Goal: Task Accomplishment & Management: Use online tool/utility

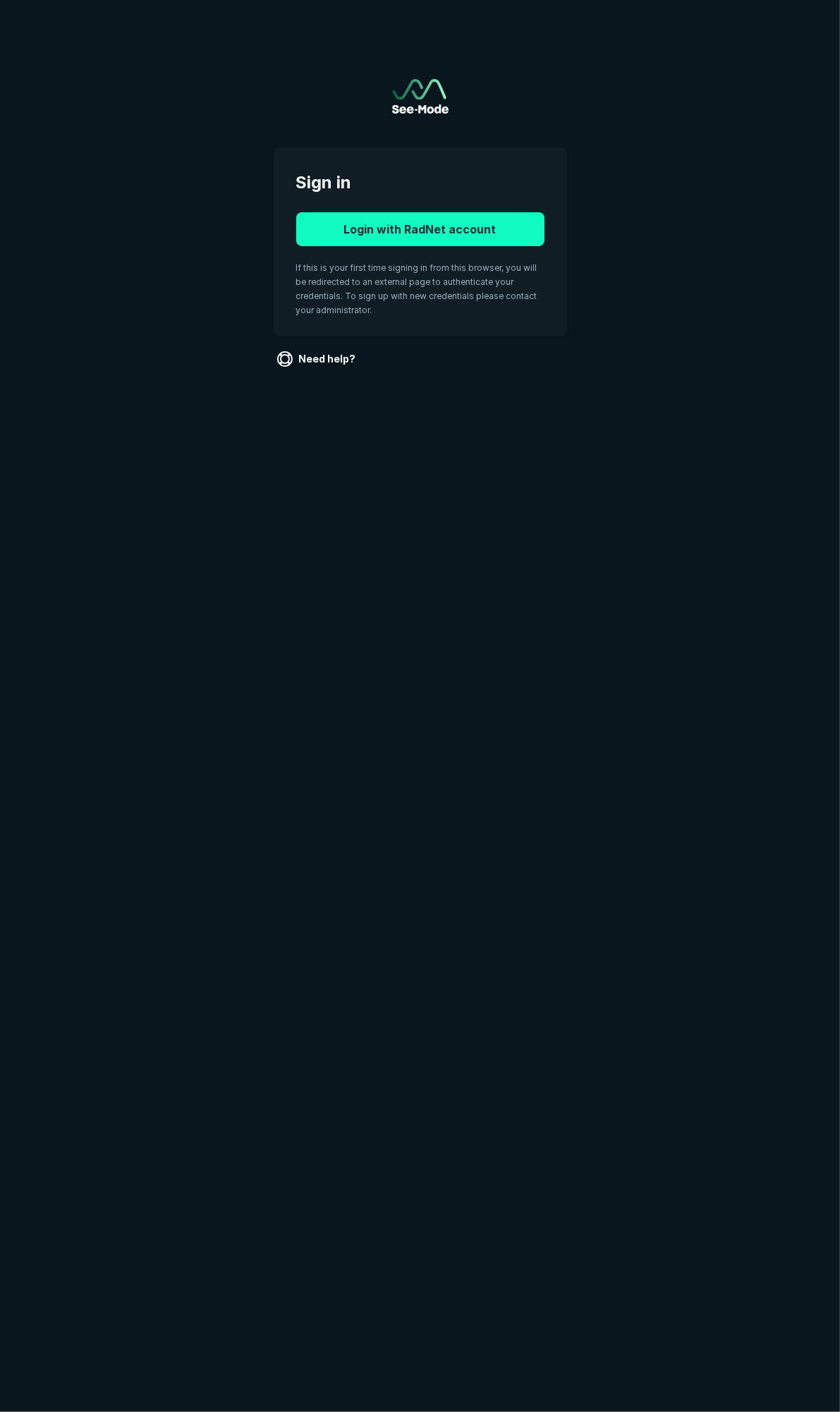
click at [410, 231] on button "Login with RadNet account" at bounding box center [420, 230] width 248 height 34
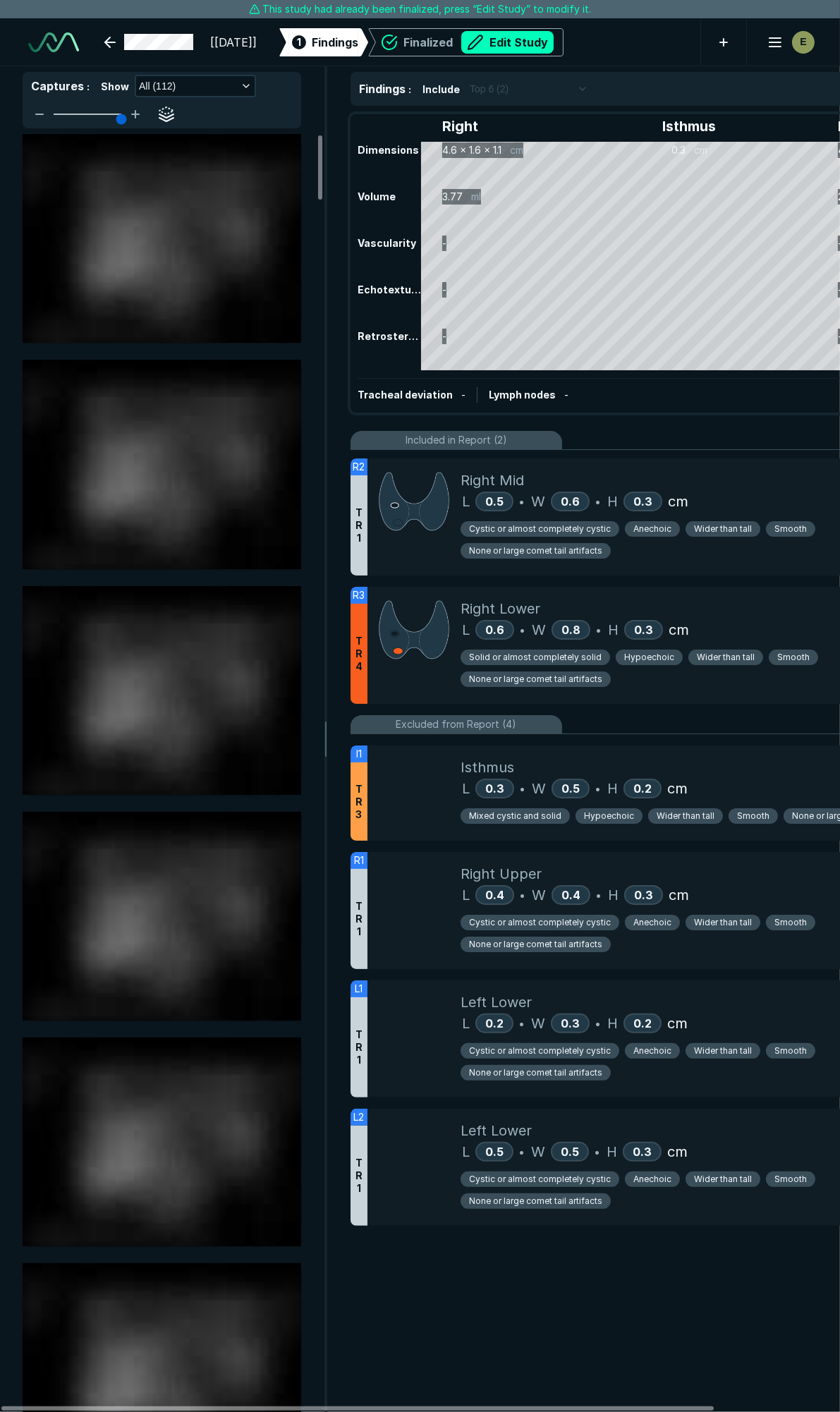
scroll to position [7838, 5592]
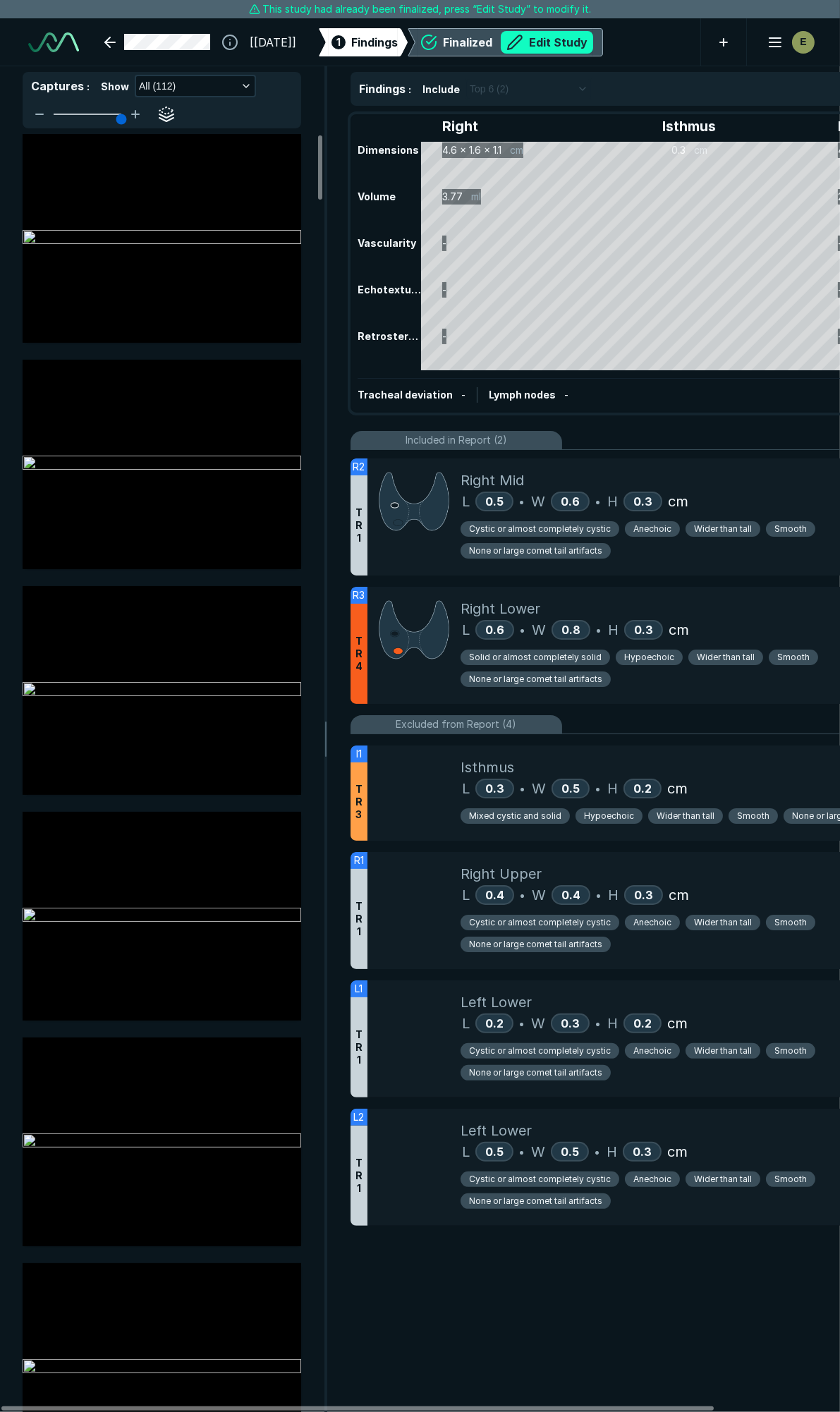
click at [593, 39] on button "Edit Study" at bounding box center [547, 42] width 92 height 23
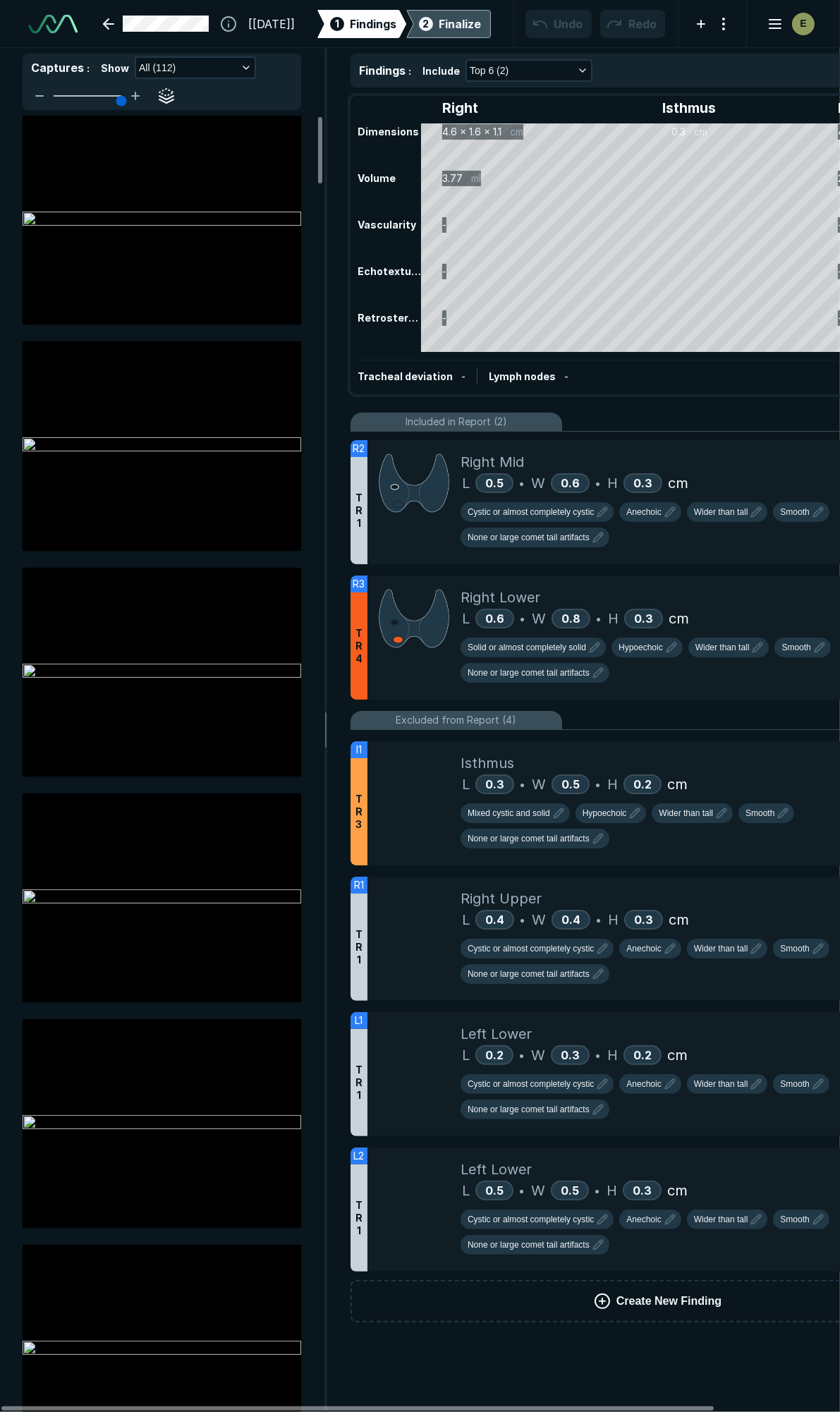
scroll to position [7921, 5592]
click at [810, 375] on div "Tracheal deviation - Lymph nodes -" at bounding box center [657, 376] width 600 height 33
click at [716, 464] on div "Right Mid" at bounding box center [706, 462] width 493 height 21
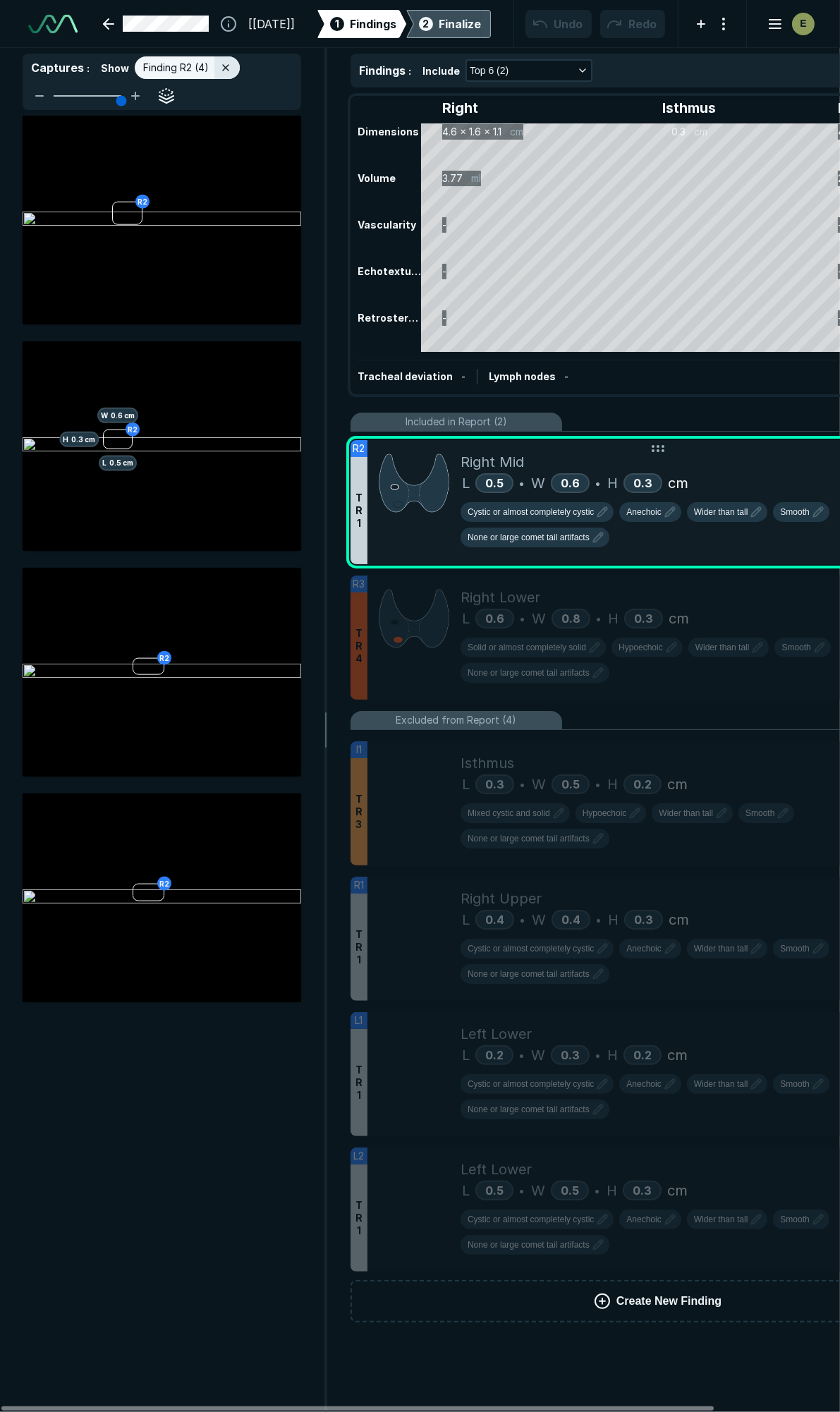
scroll to position [7493, 3043]
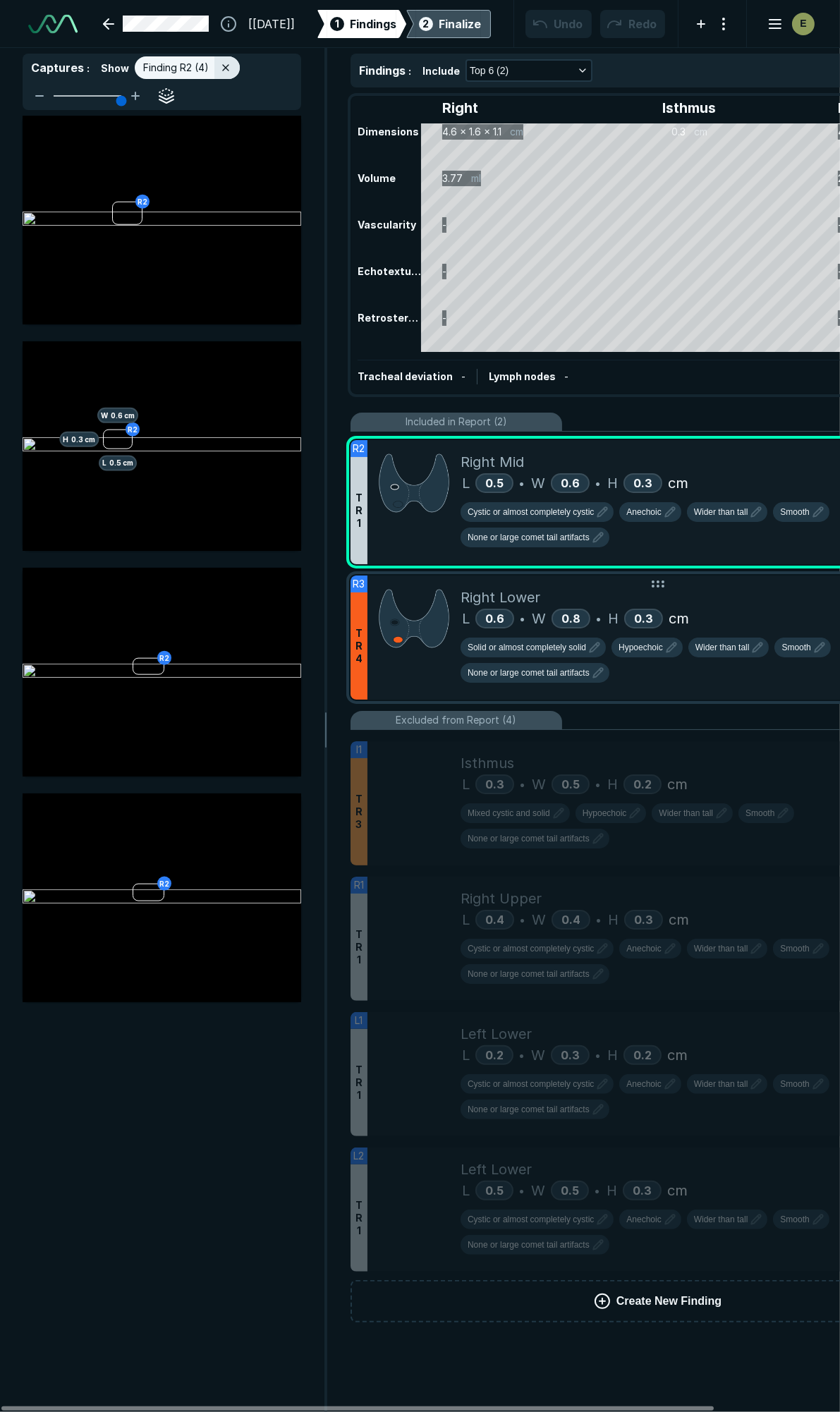
click at [744, 609] on div "L 0.6 • W 0.8 • H 0.3 cm" at bounding box center [706, 618] width 493 height 21
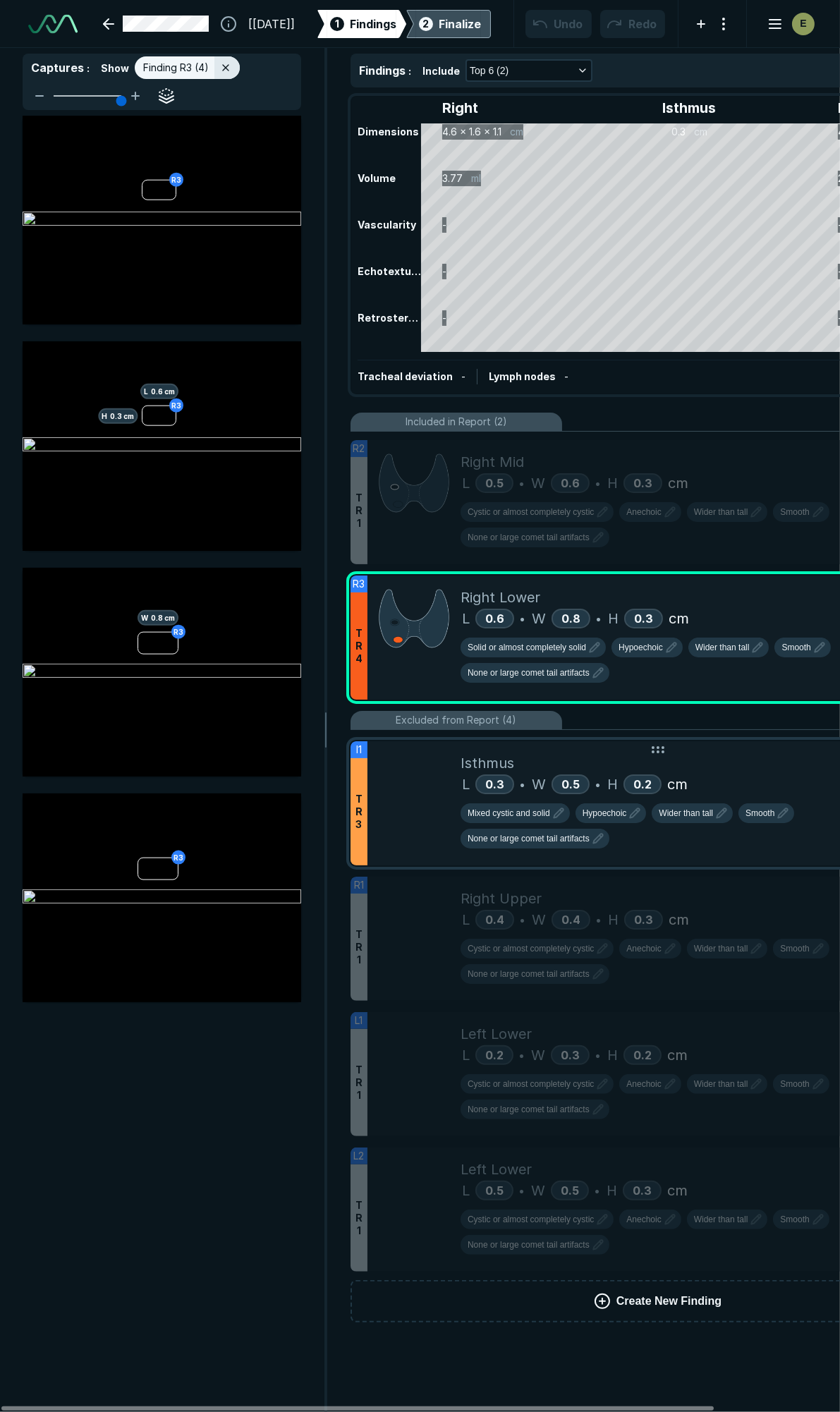
click at [756, 768] on div "Isthmus" at bounding box center [706, 763] width 493 height 21
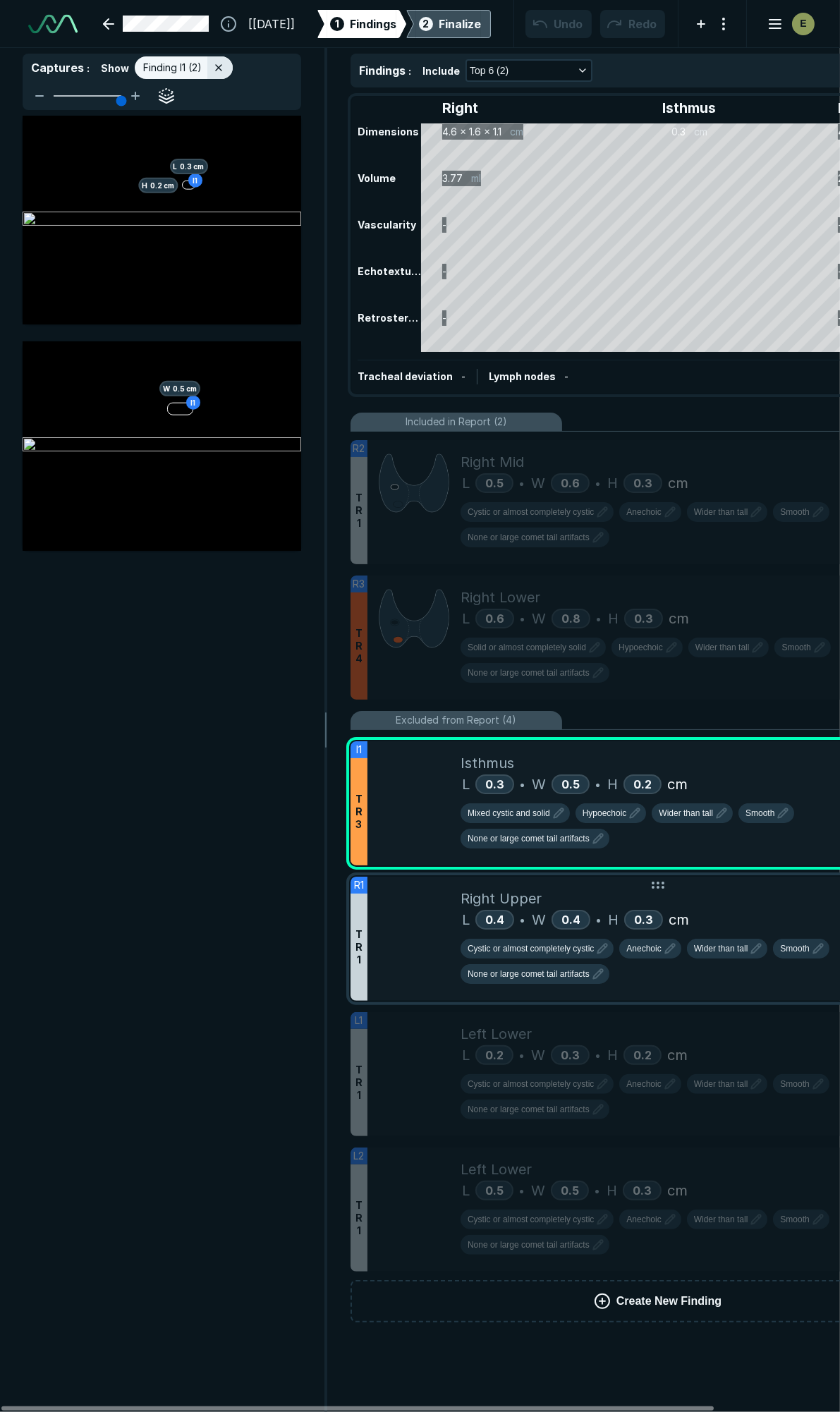
click at [788, 888] on div "Right Upper" at bounding box center [706, 899] width 493 height 21
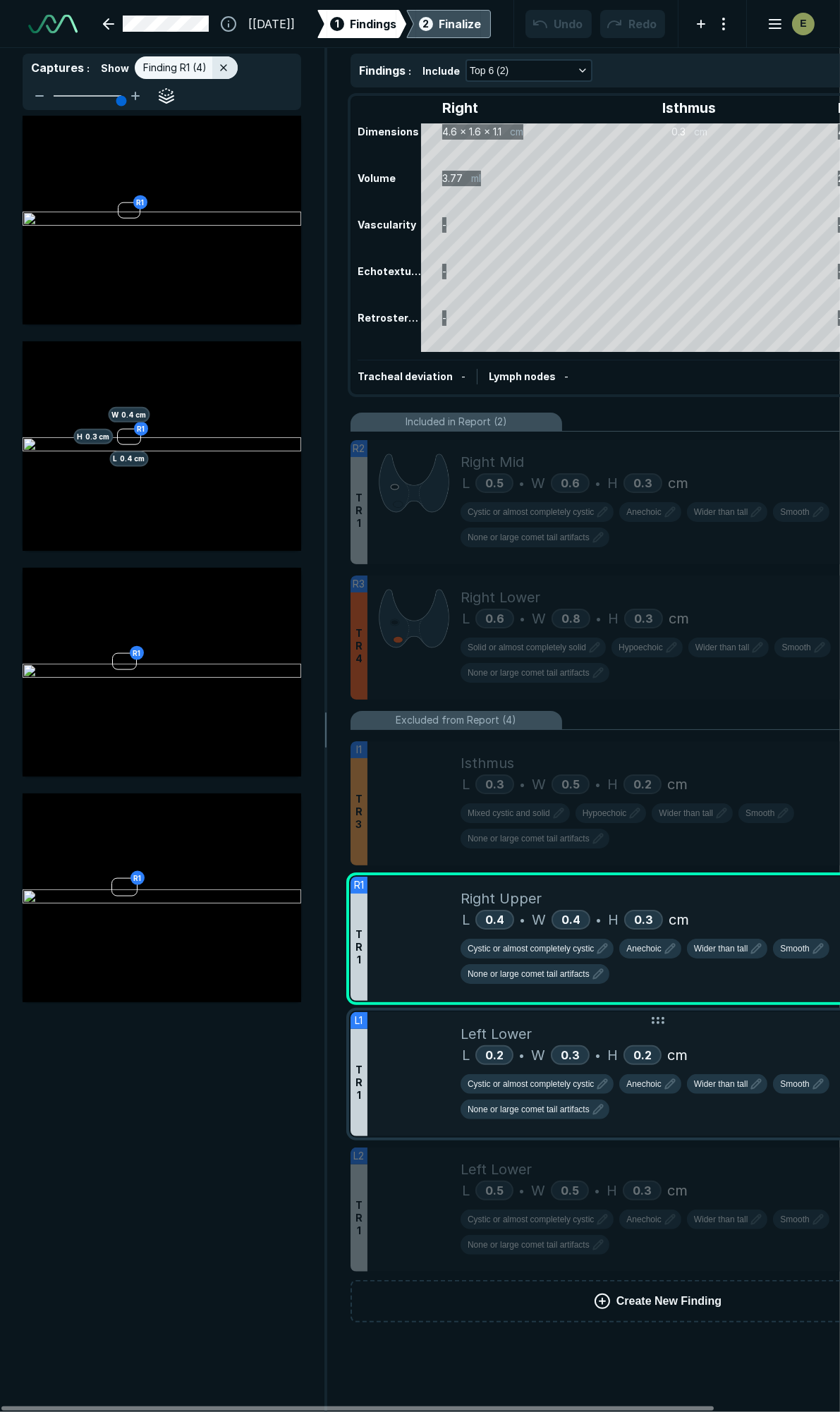
click at [730, 1045] on div "L 0.2 • W 0.3 • H 0.2 cm" at bounding box center [706, 1055] width 493 height 21
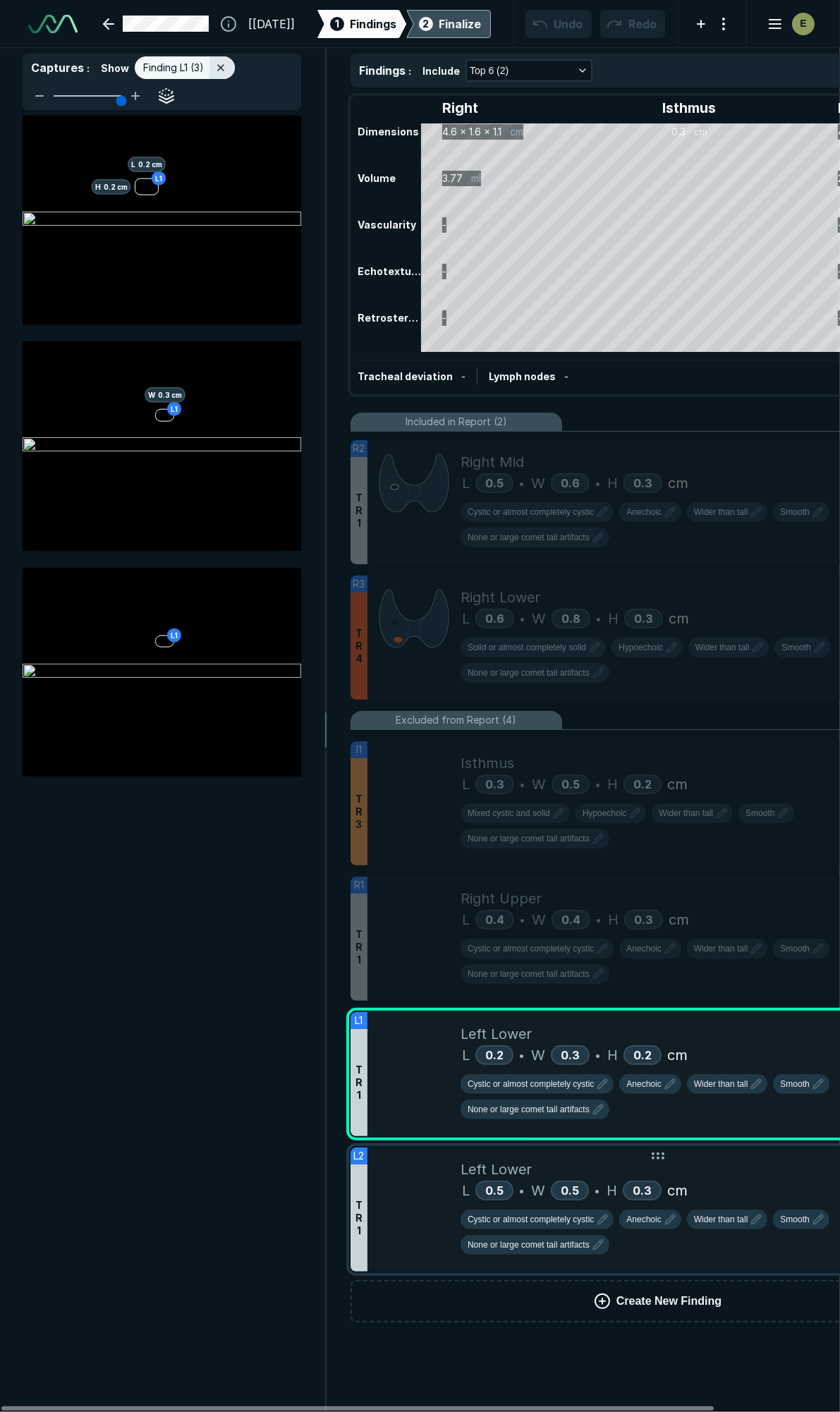
click at [759, 1147] on div "Left Lower L 0.5 • W 0.5 • H 0.3 cm Cystic or almost completely cystic Anechoic…" at bounding box center [706, 1209] width 493 height 124
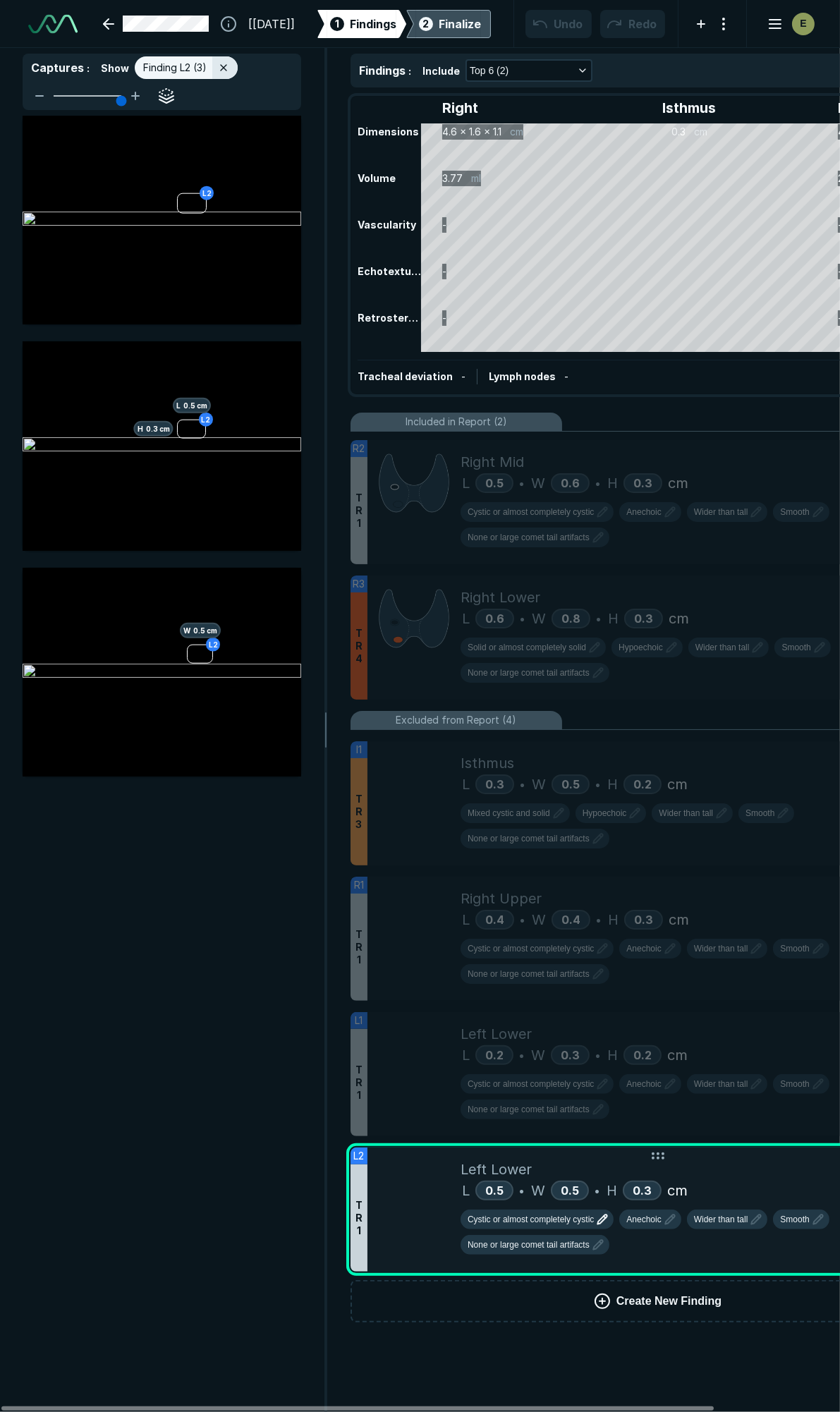
click at [580, 1213] on span "Cystic or almost completely cystic" at bounding box center [530, 1220] width 126 height 13
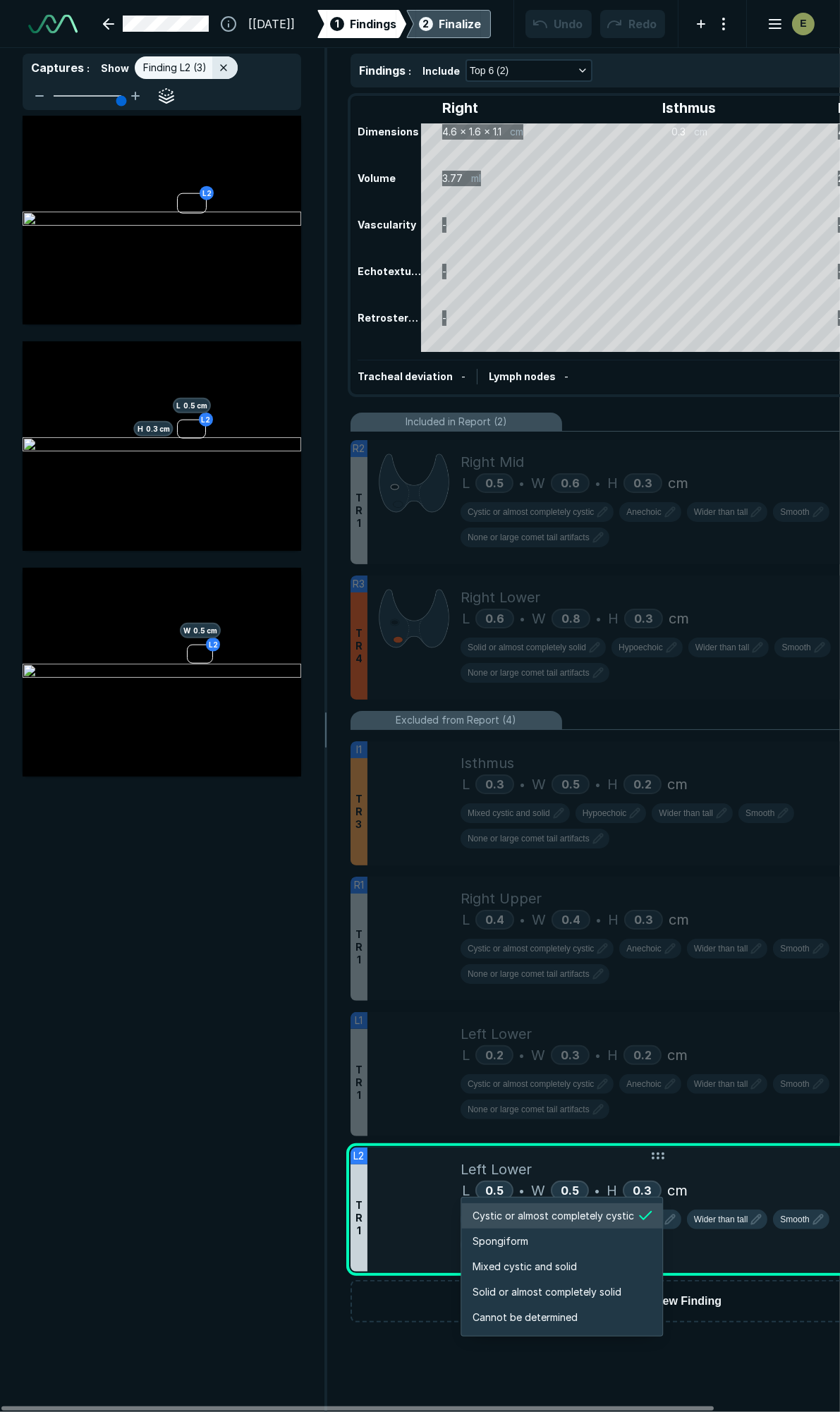
scroll to position [2353, 2708]
click at [531, 1287] on span "Solid or almost completely solid" at bounding box center [547, 1291] width 149 height 15
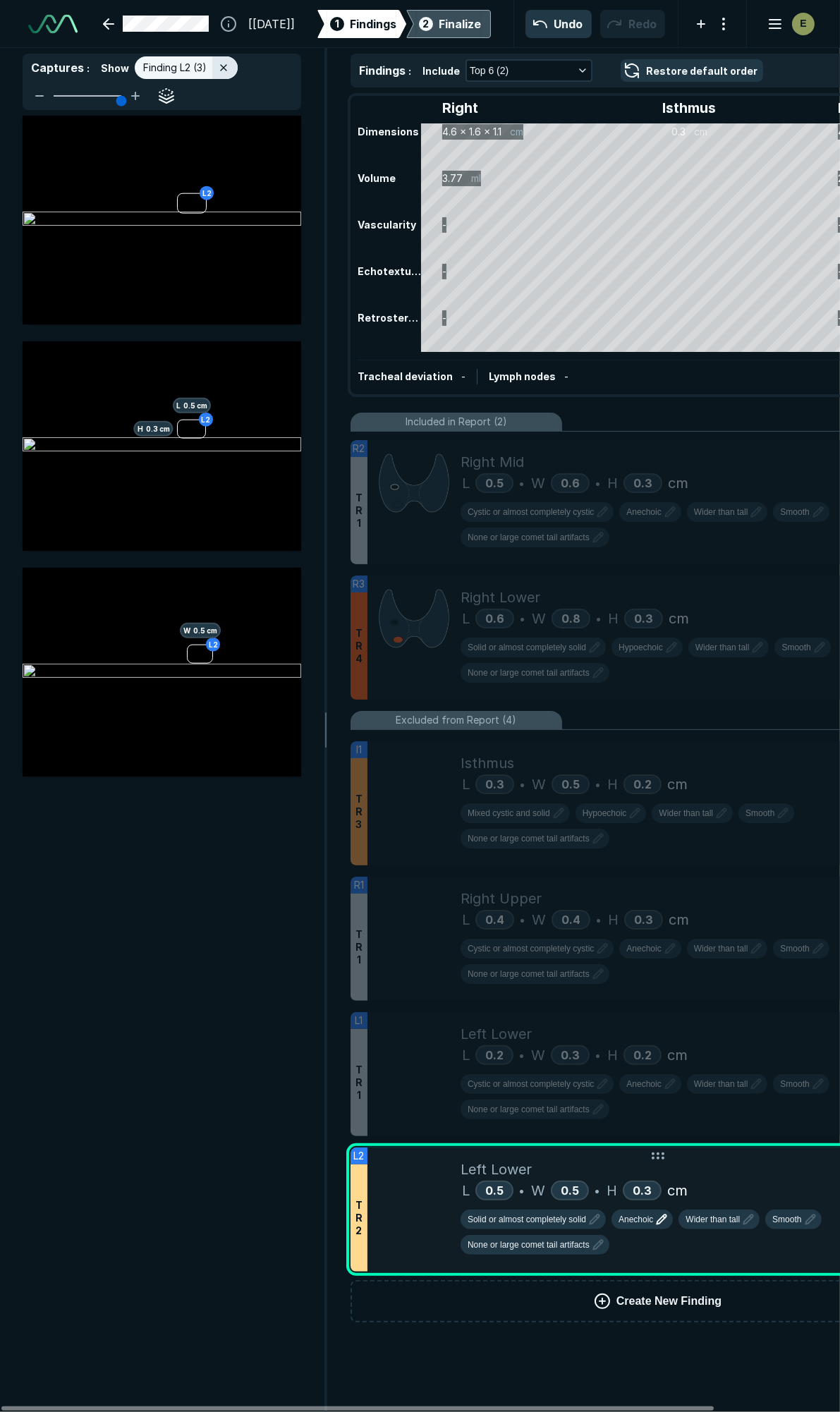
click at [643, 1213] on span "Anechoic" at bounding box center [635, 1220] width 34 height 13
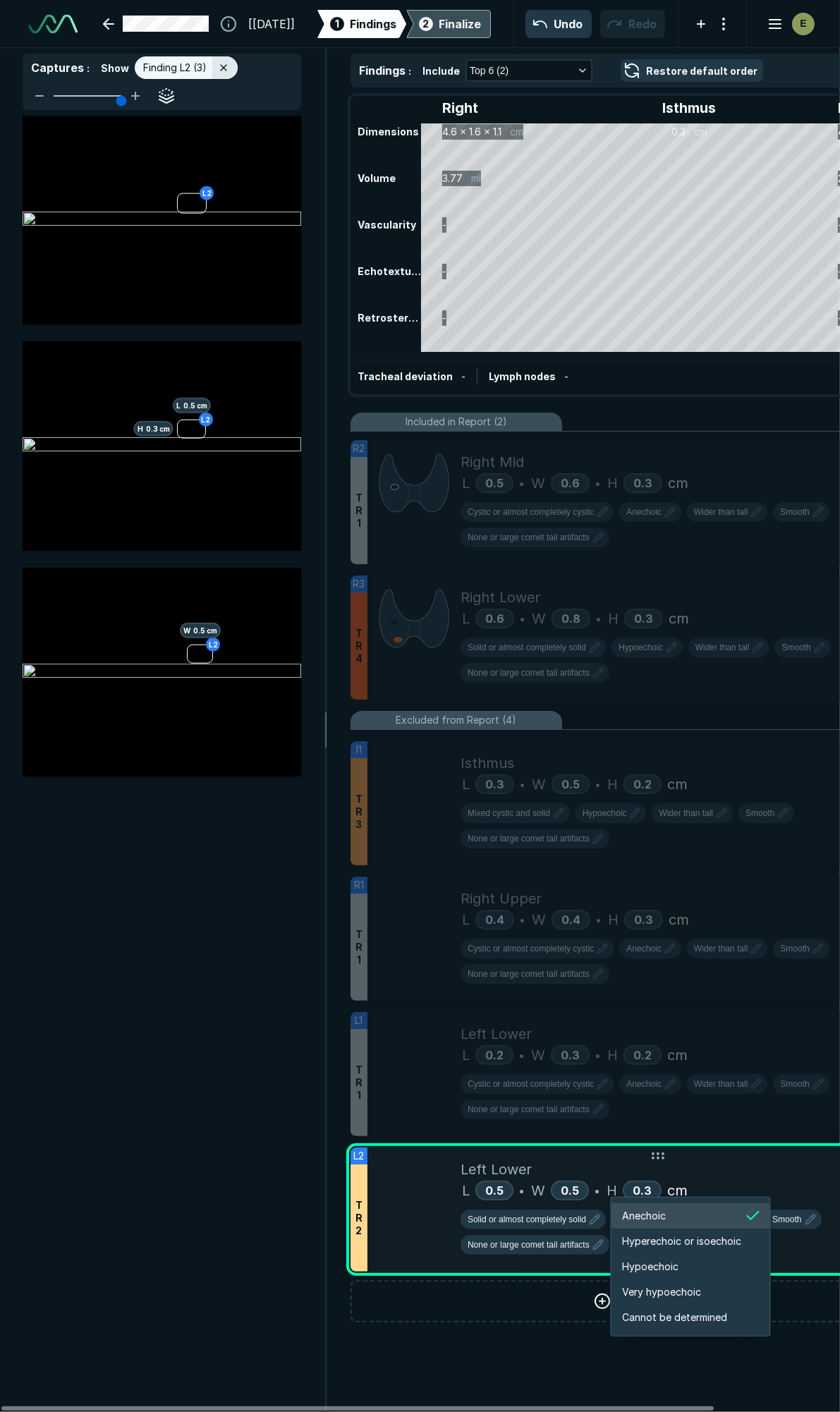
scroll to position [2353, 2527]
click at [623, 1263] on span "Hypoechoic" at bounding box center [650, 1266] width 56 height 15
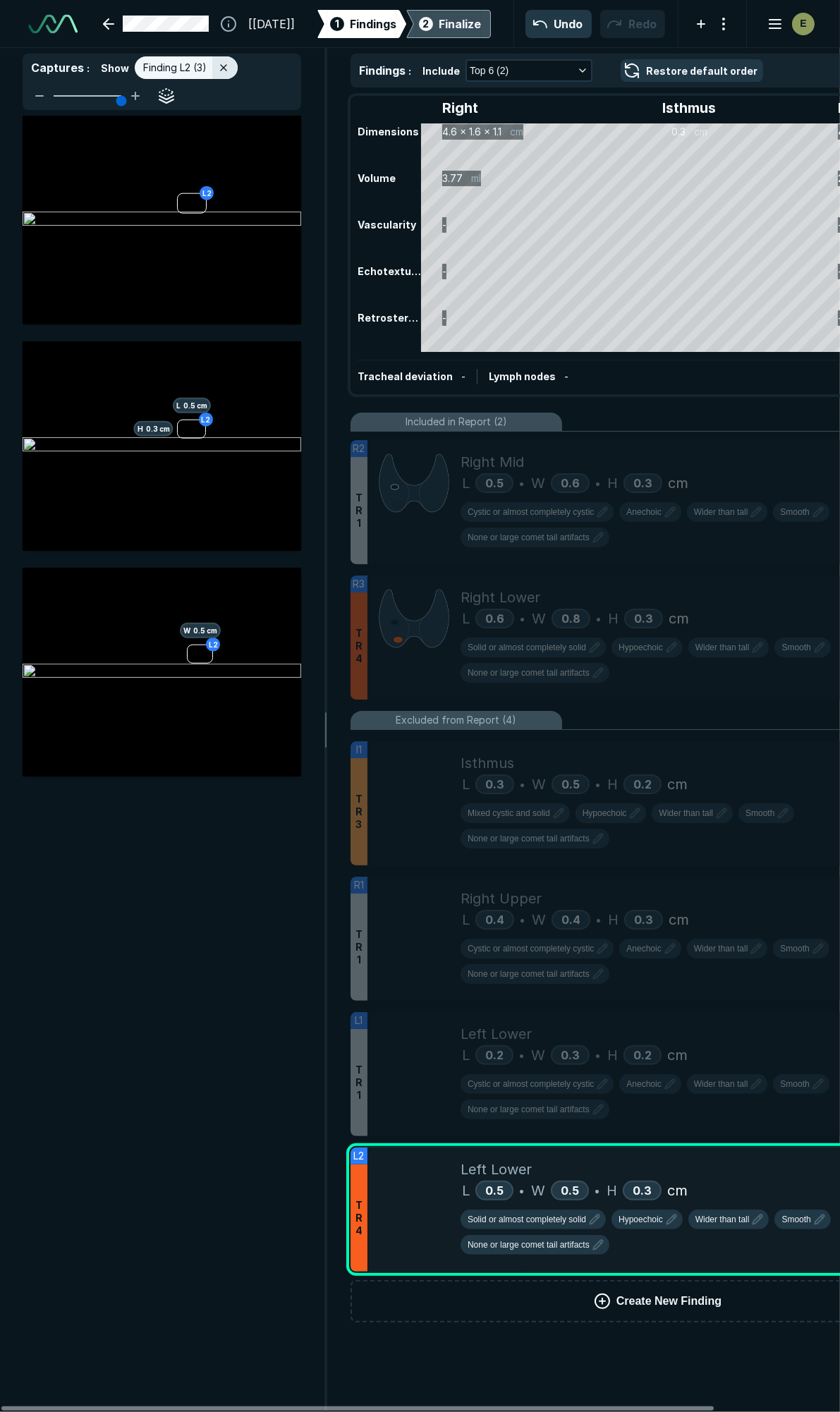
click at [478, 24] on div "Finalize" at bounding box center [460, 24] width 42 height 17
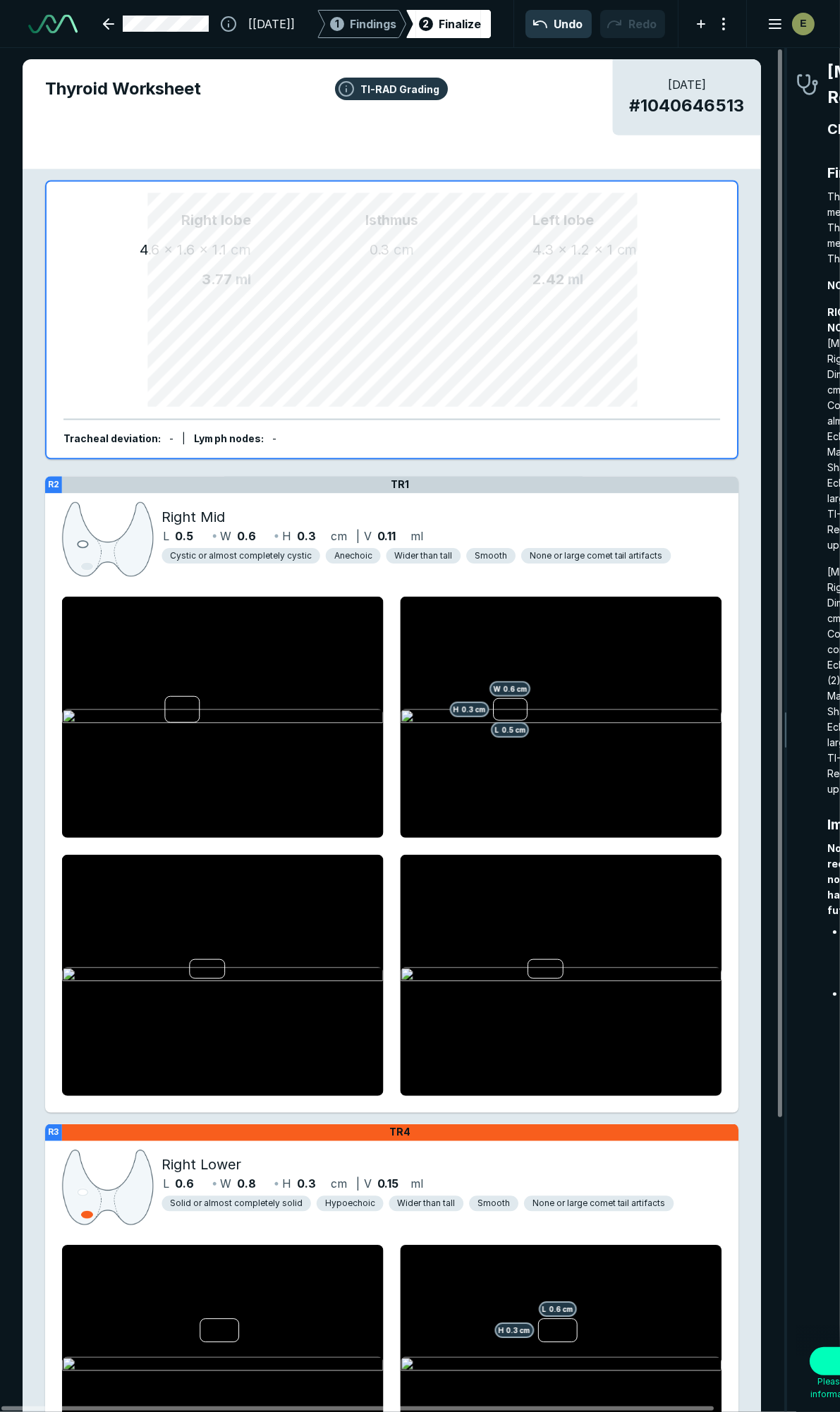
scroll to position [7870, 2549]
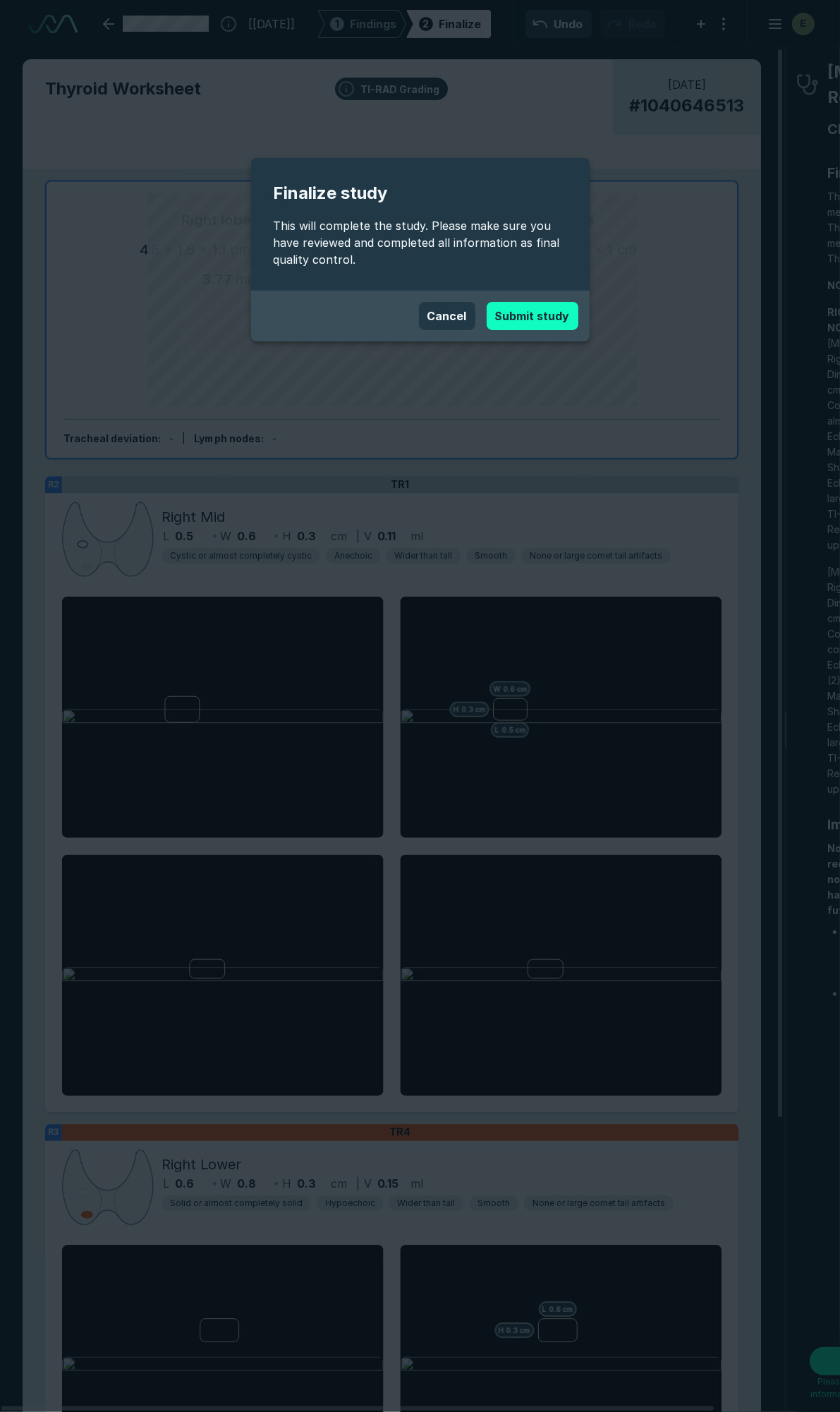
click at [512, 320] on button "Submit study" at bounding box center [532, 315] width 92 height 29
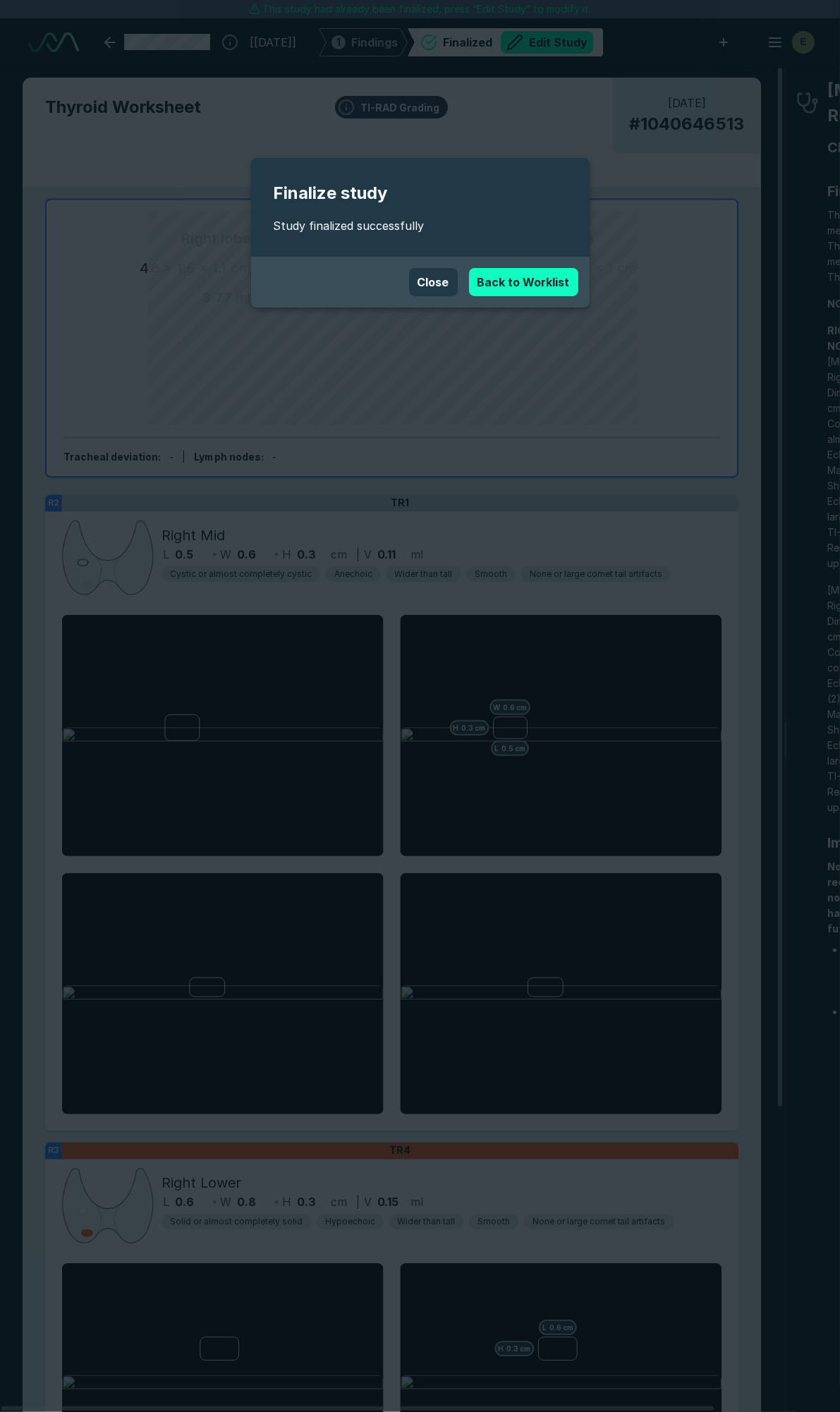
click at [498, 284] on link "Back to Worklist" at bounding box center [524, 282] width 109 height 29
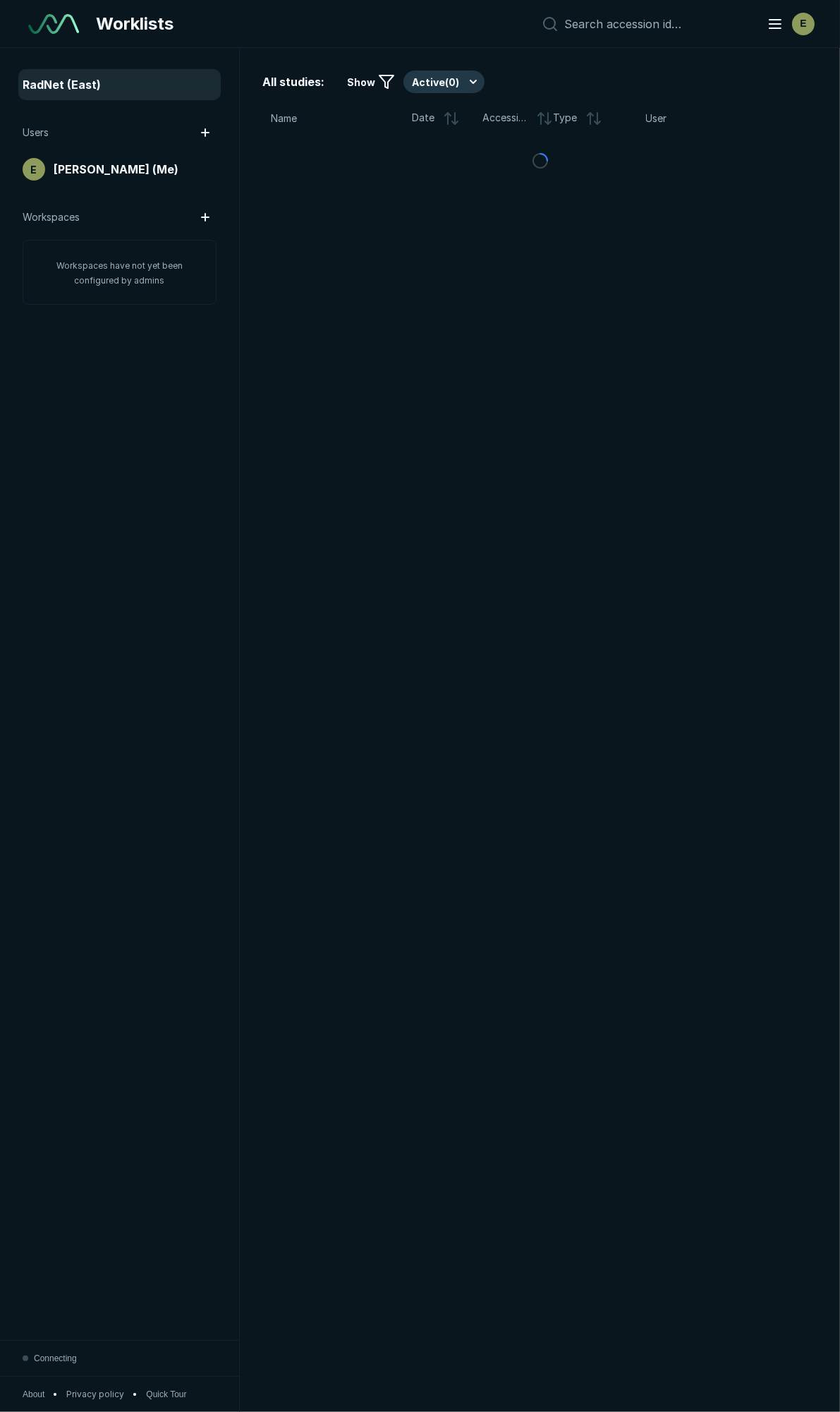
scroll to position [7696, 4288]
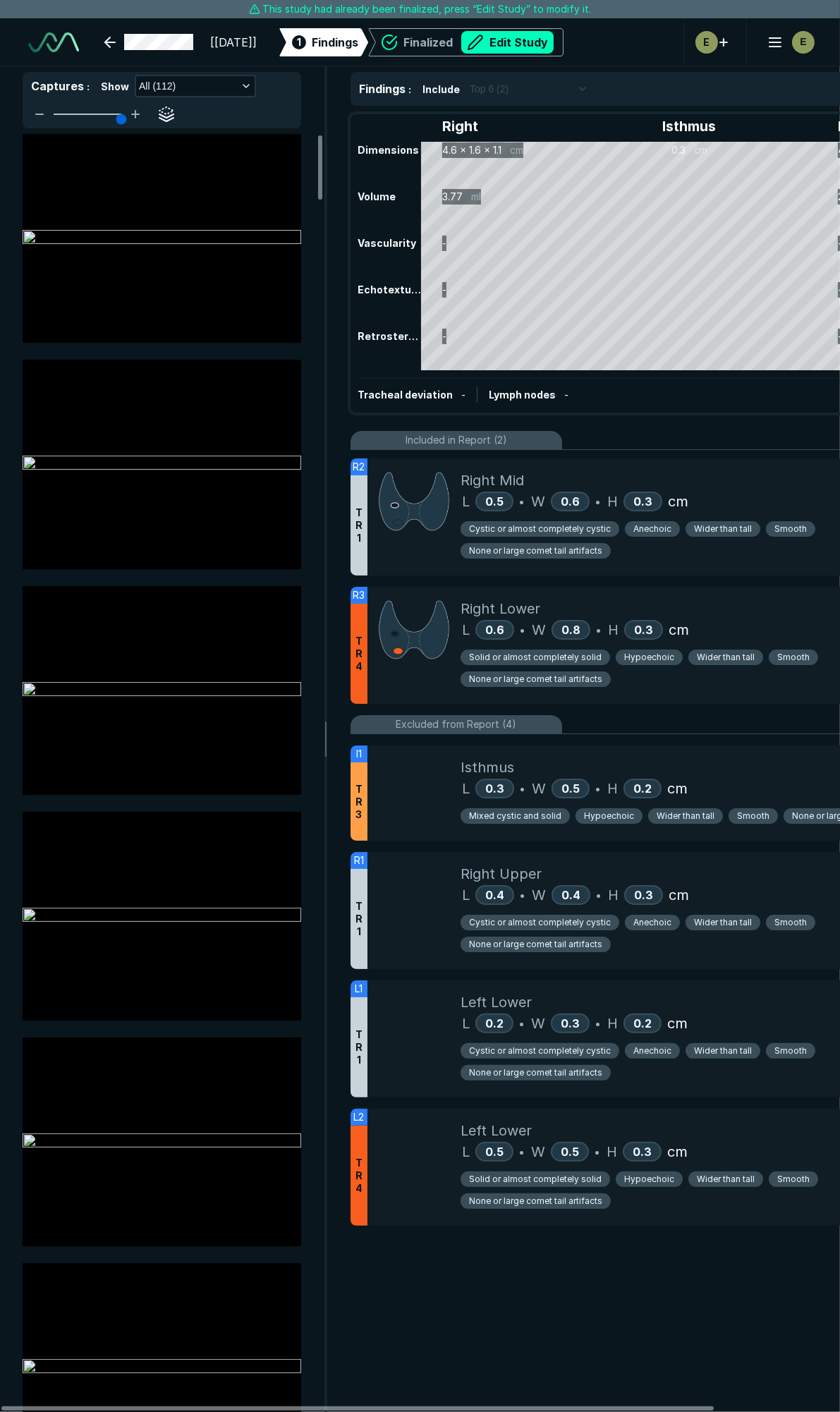
scroll to position [3119, 4570]
click at [572, 35] on button "Edit Study" at bounding box center [547, 42] width 92 height 23
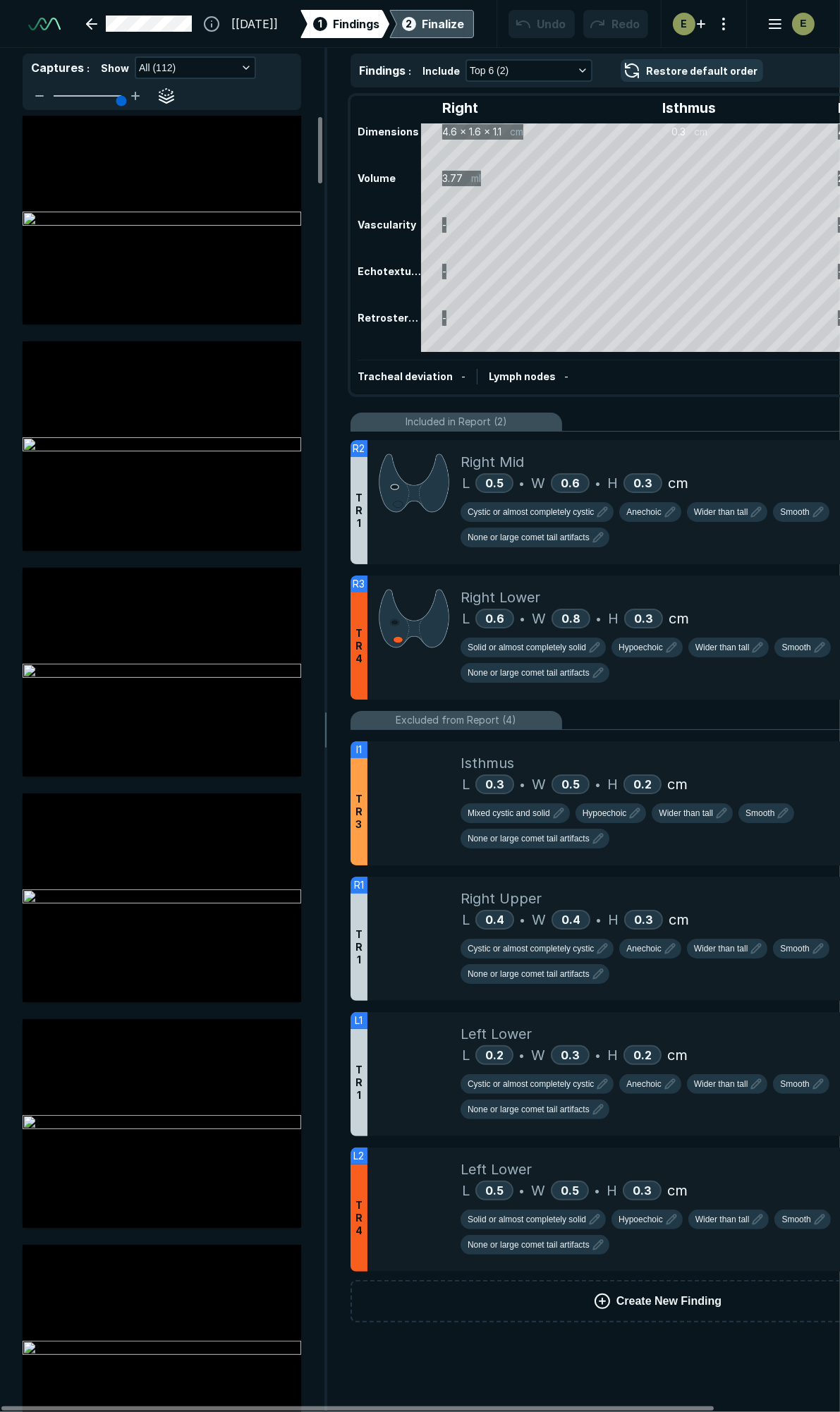
scroll to position [7921, 5592]
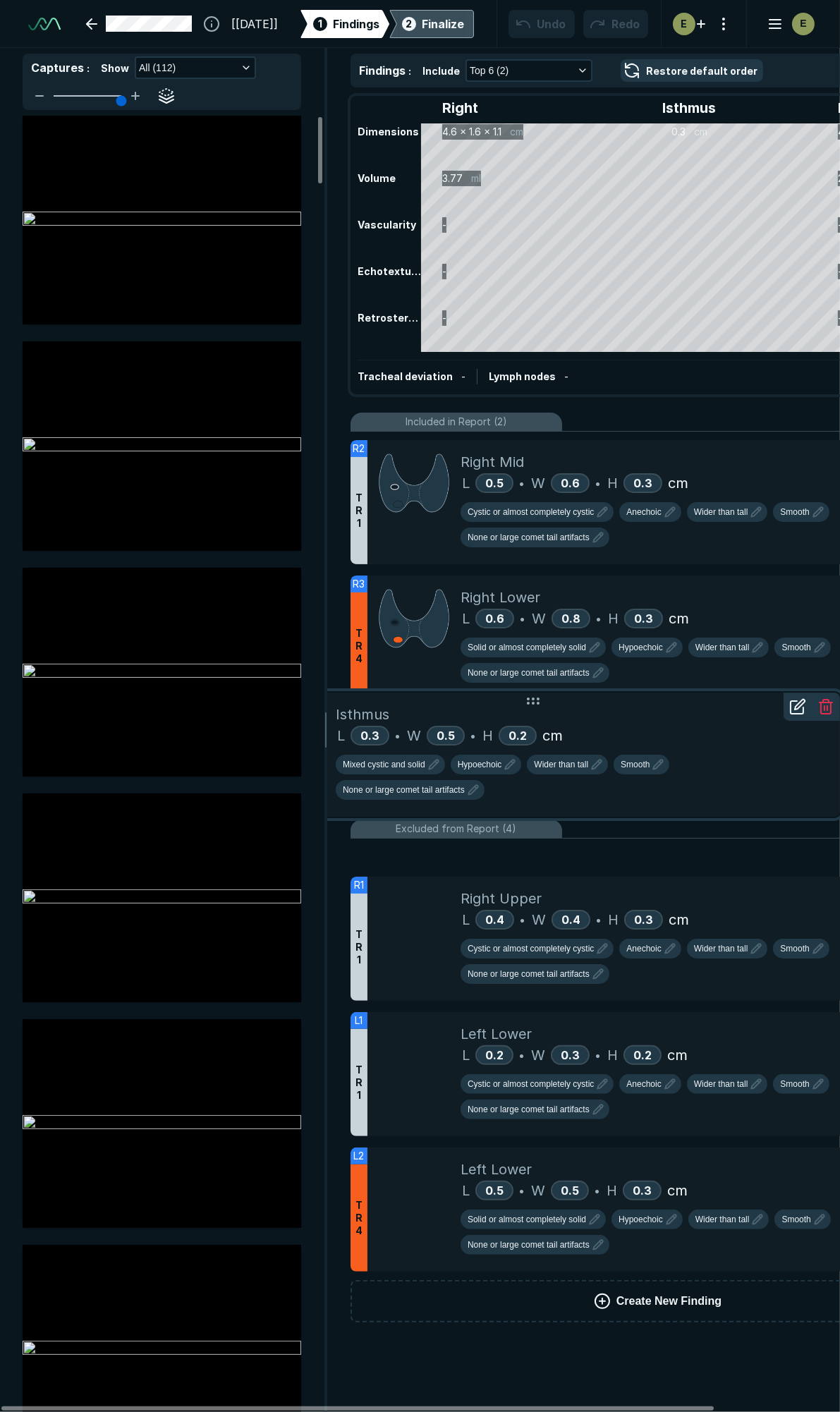
drag, startPoint x: 658, startPoint y: 751, endPoint x: 665, endPoint y: 702, distance: 49.5
click at [665, 702] on div "I1 T R 3 Isthmus L 0.3 • W 0.5 • H 0.2 cm Mixed cystic and solid Hypoechoic Wid…" at bounding box center [533, 754] width 614 height 124
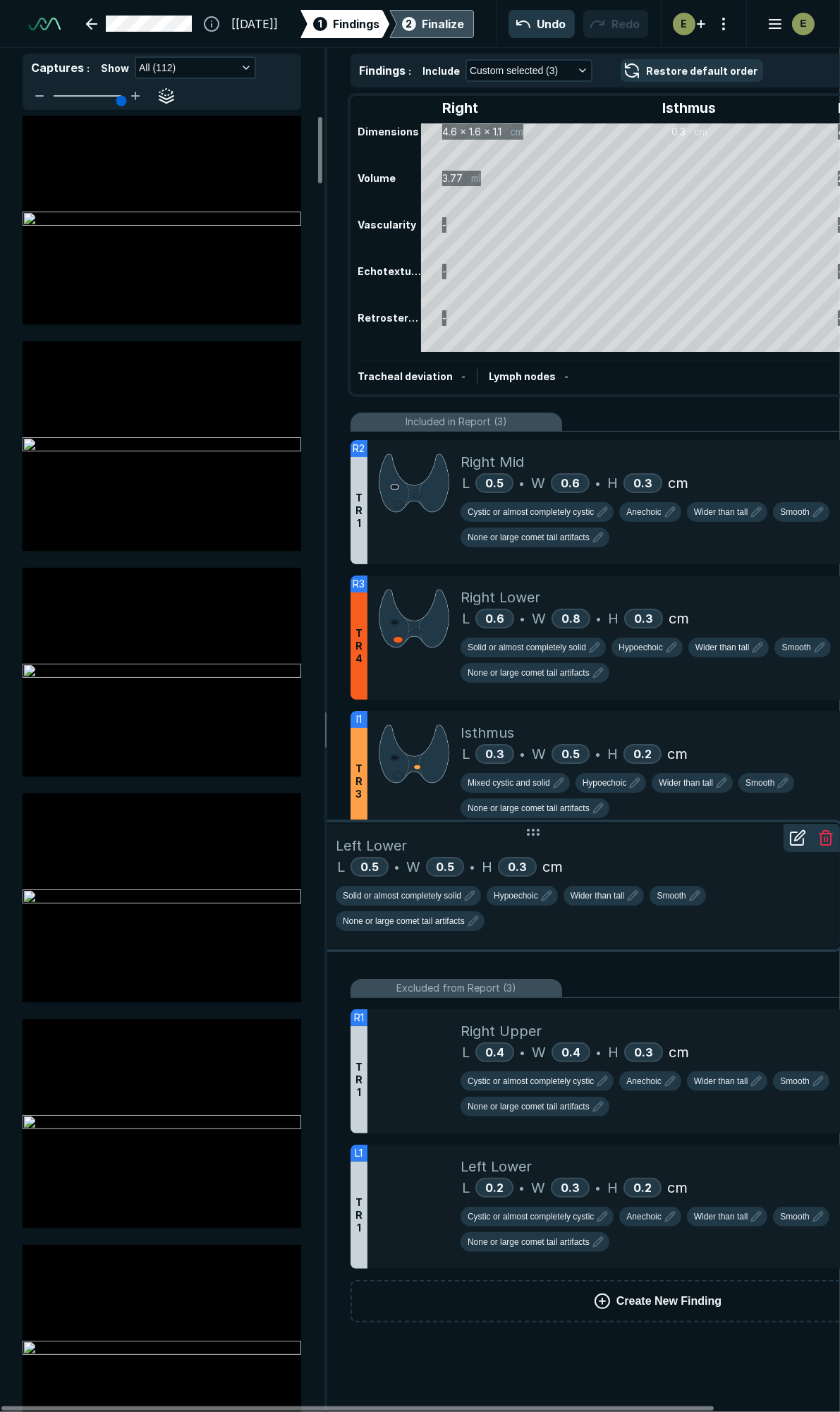
drag, startPoint x: 653, startPoint y: 1127, endPoint x: 653, endPoint y: 807, distance: 320.0
click at [653, 824] on div "L2 T R 4 Left Lower L 0.5 • W 0.5 • H 0.3 cm Solid or almost completely solid H…" at bounding box center [533, 886] width 614 height 124
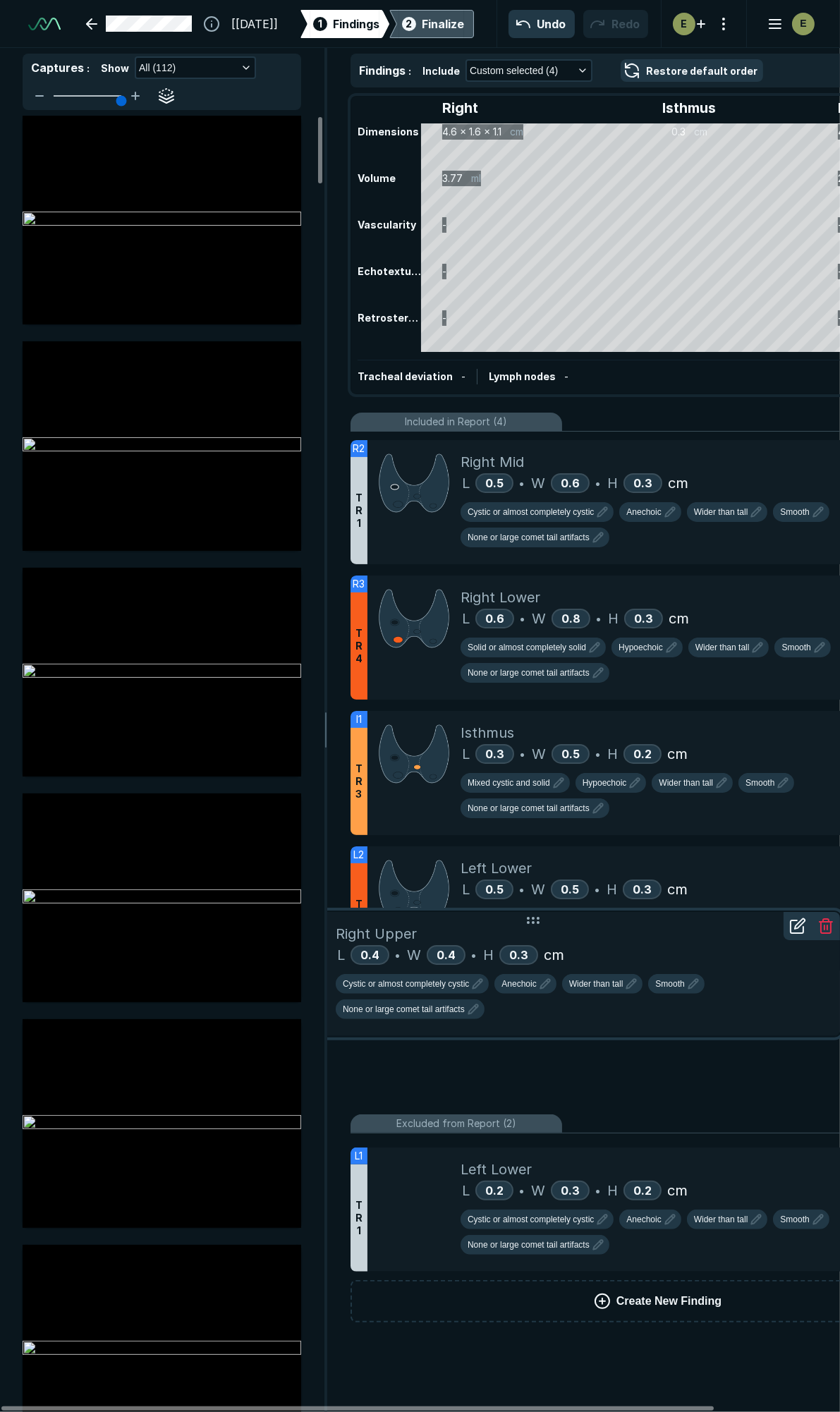
drag, startPoint x: 663, startPoint y: 992, endPoint x: 679, endPoint y: 851, distance: 141.9
click at [679, 912] on div "R1 T R 1 Right Upper L 0.4 • W 0.4 • H 0.3 cm Cystic or almost completely cysti…" at bounding box center [533, 974] width 614 height 124
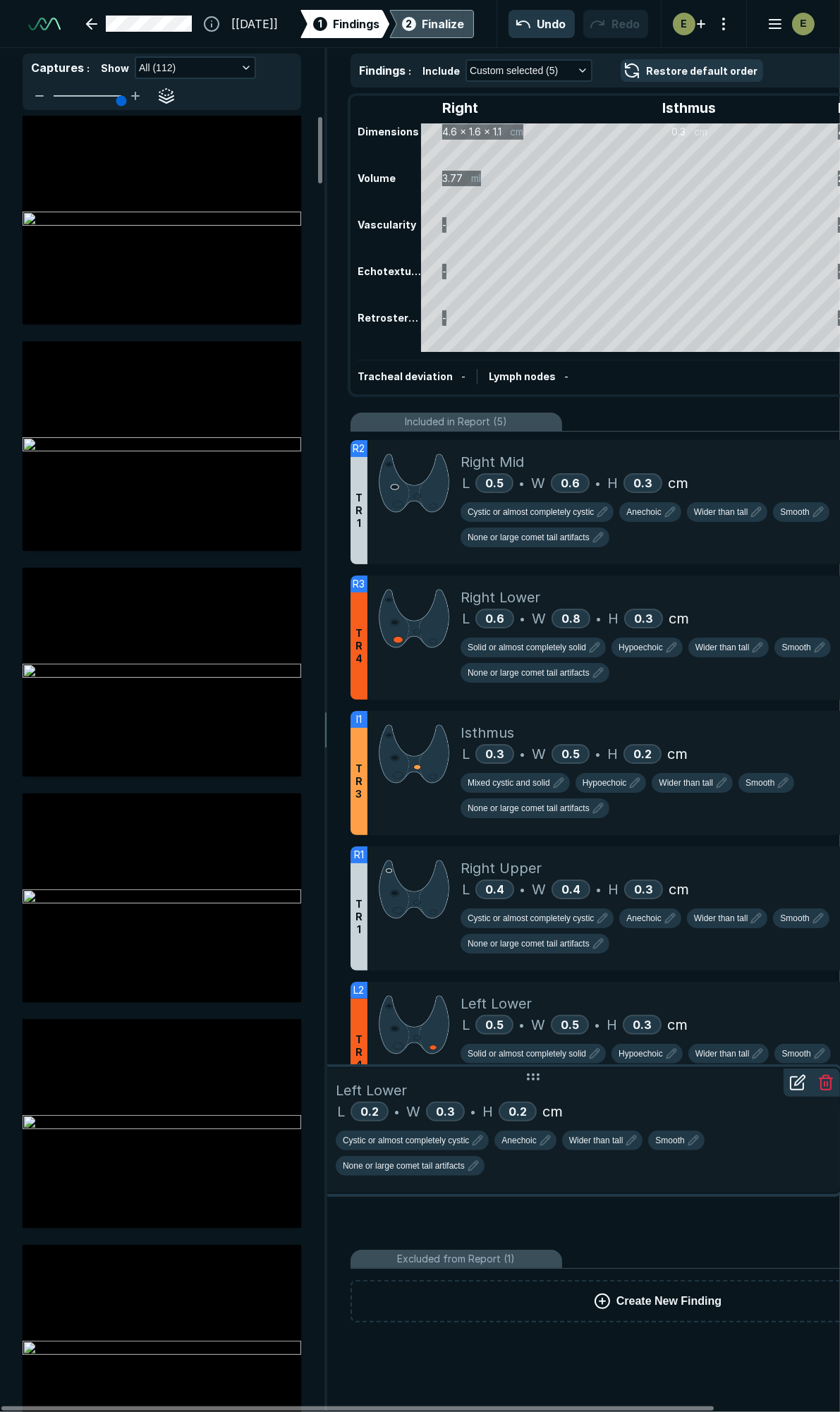
drag, startPoint x: 667, startPoint y: 1122, endPoint x: 675, endPoint y: 1042, distance: 80.4
click at [675, 1080] on div "Left Lower" at bounding box center [582, 1090] width 493 height 21
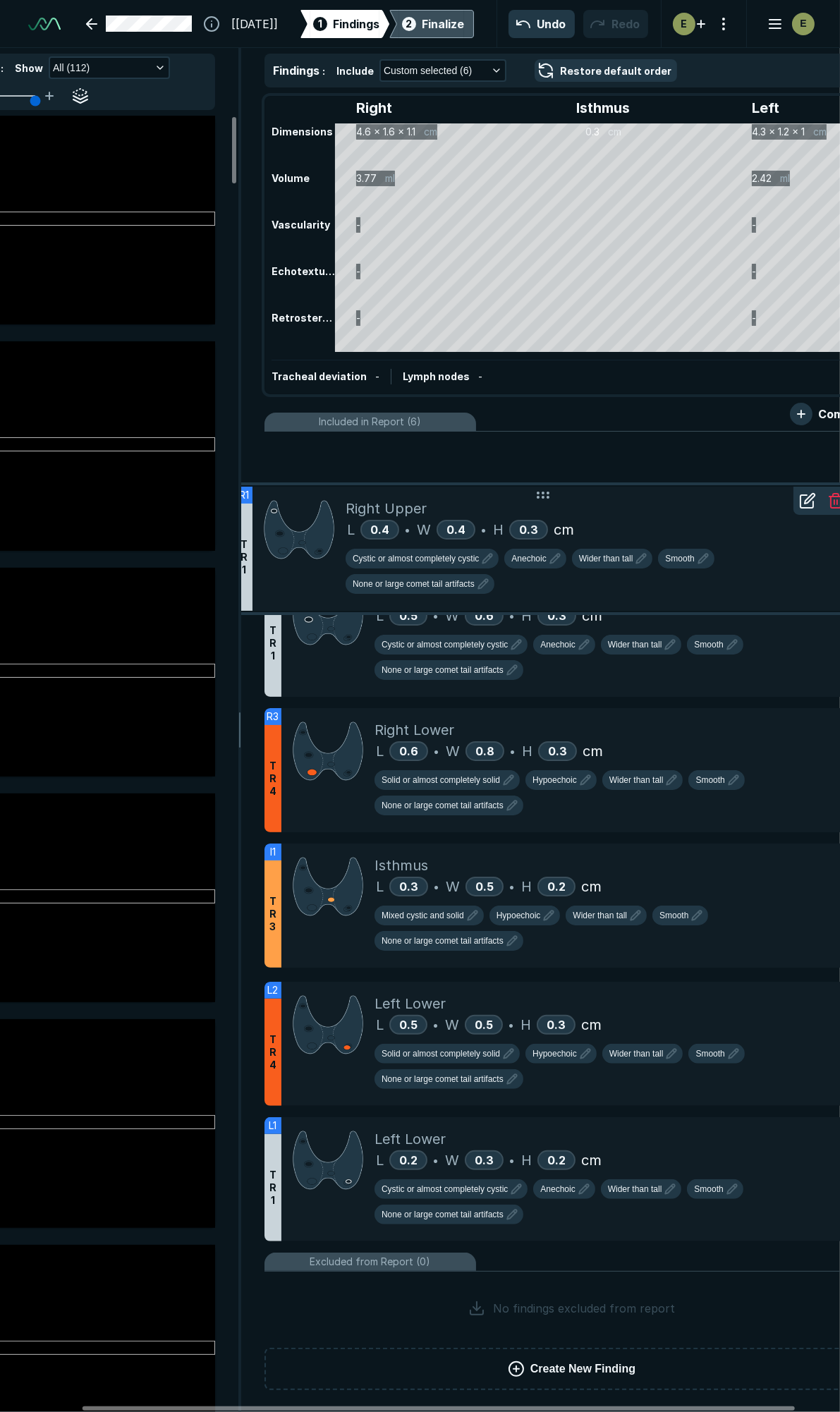
scroll to position [0, 104]
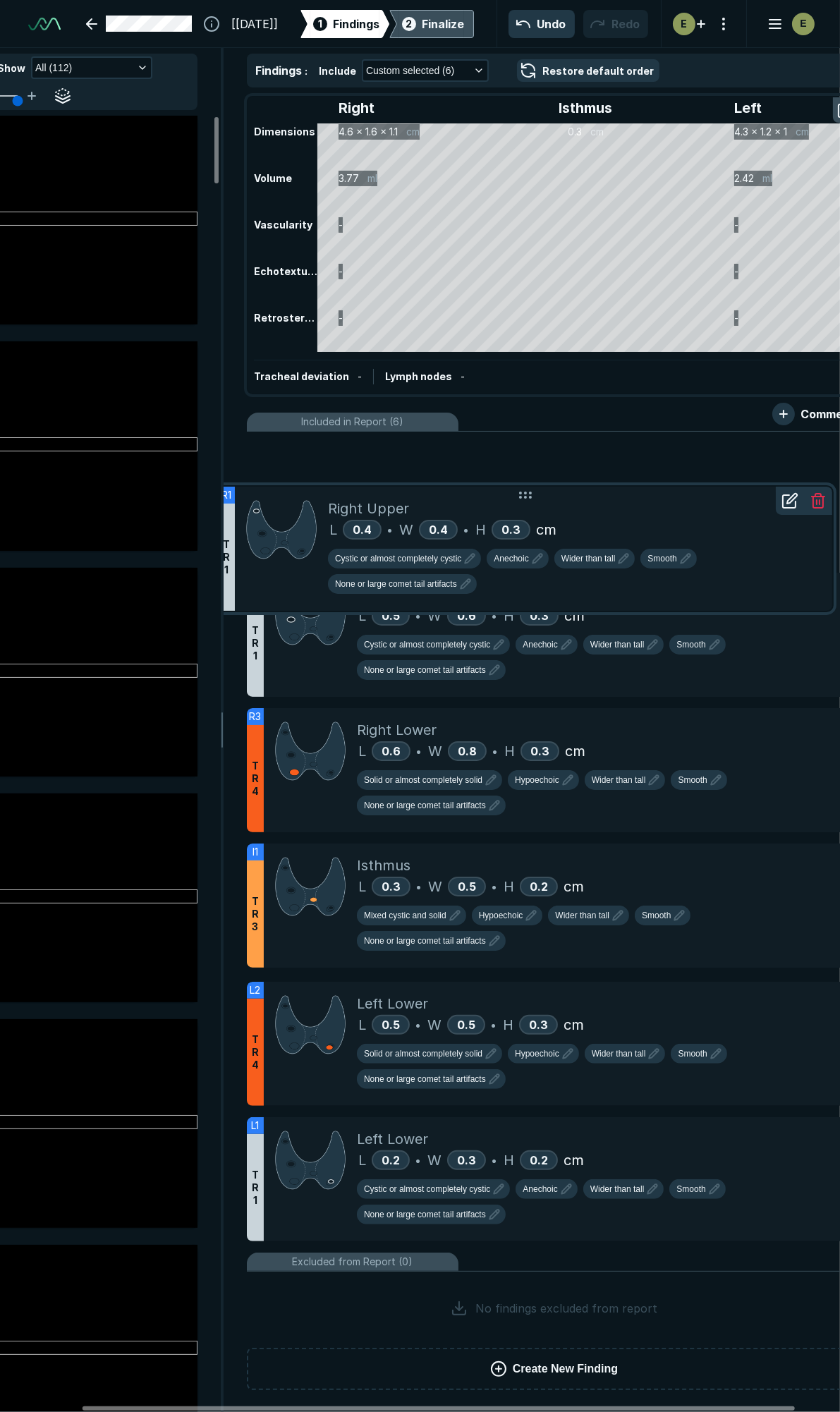
drag, startPoint x: 661, startPoint y: 830, endPoint x: 696, endPoint y: 470, distance: 361.7
click at [696, 486] on div "R1 T R 1 Right Upper L 0.4 • W 0.4 • H 0.3 cm Cystic or almost completely cysti…" at bounding box center [525, 548] width 614 height 124
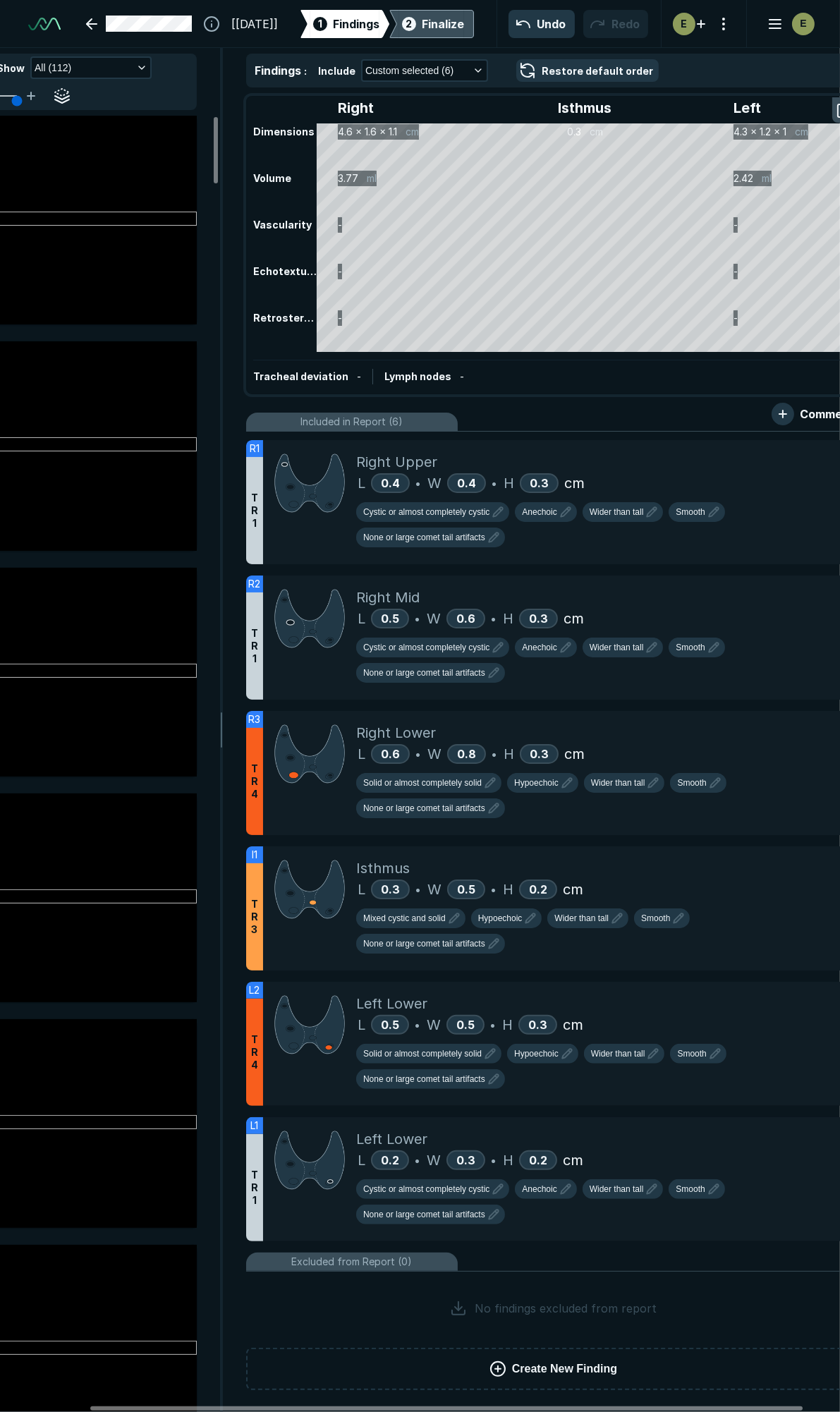
click at [442, 22] on div "Finalize" at bounding box center [443, 24] width 42 height 17
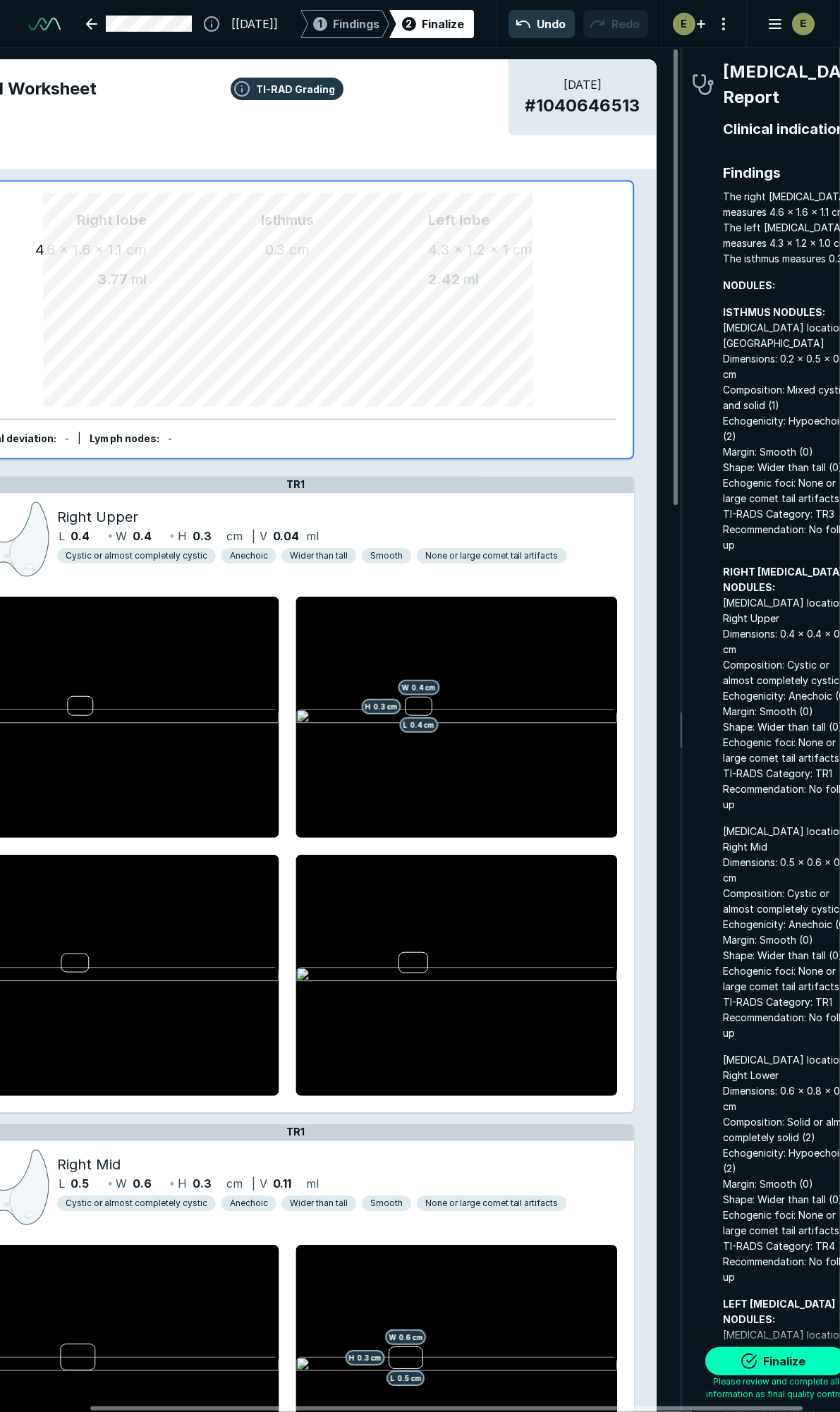
scroll to position [7870, 2549]
click at [745, 1356] on button "Finalize" at bounding box center [776, 1361] width 141 height 29
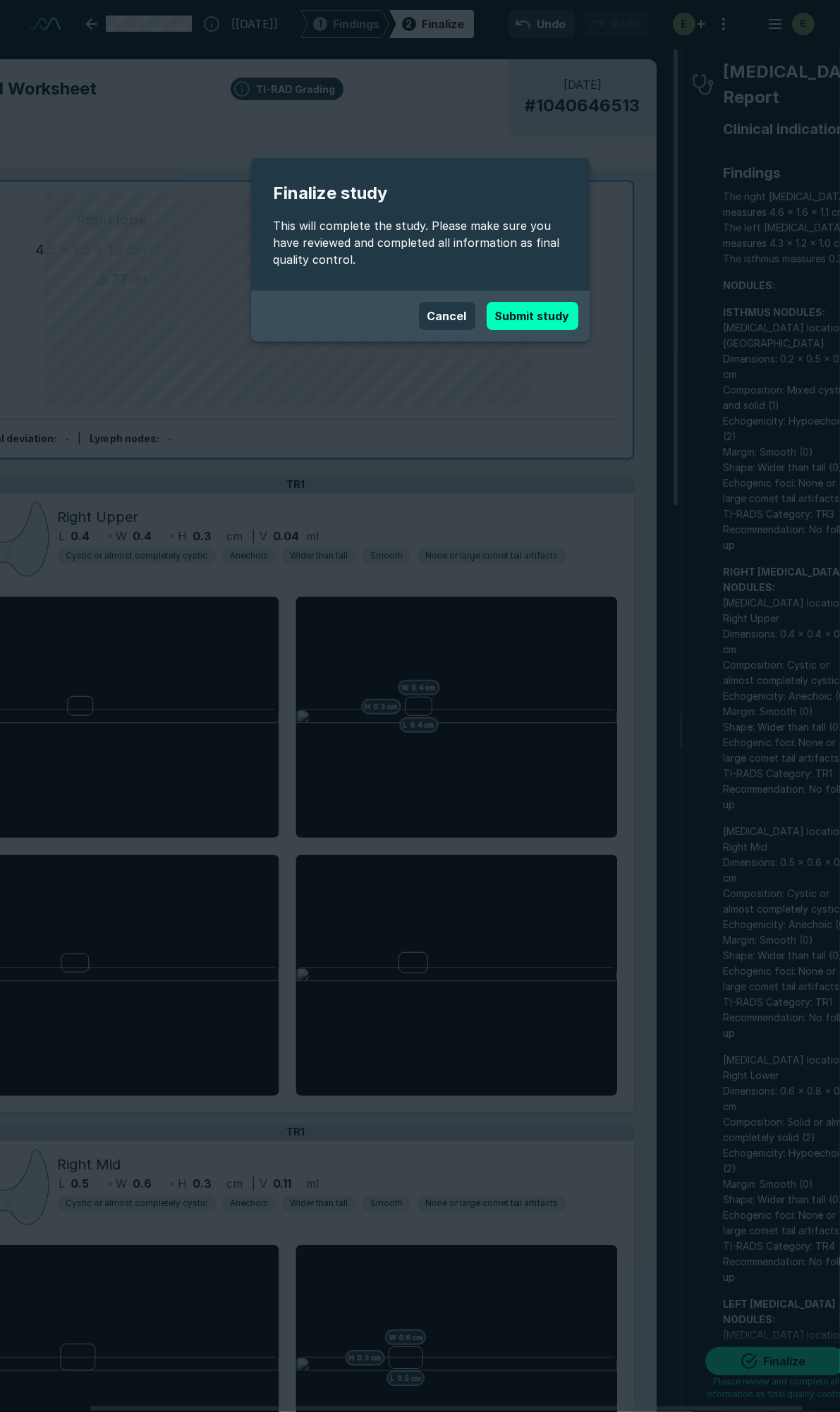
click at [565, 301] on div "Cancel Submit study" at bounding box center [420, 316] width 339 height 51
click at [559, 313] on button "Submit study" at bounding box center [532, 315] width 92 height 29
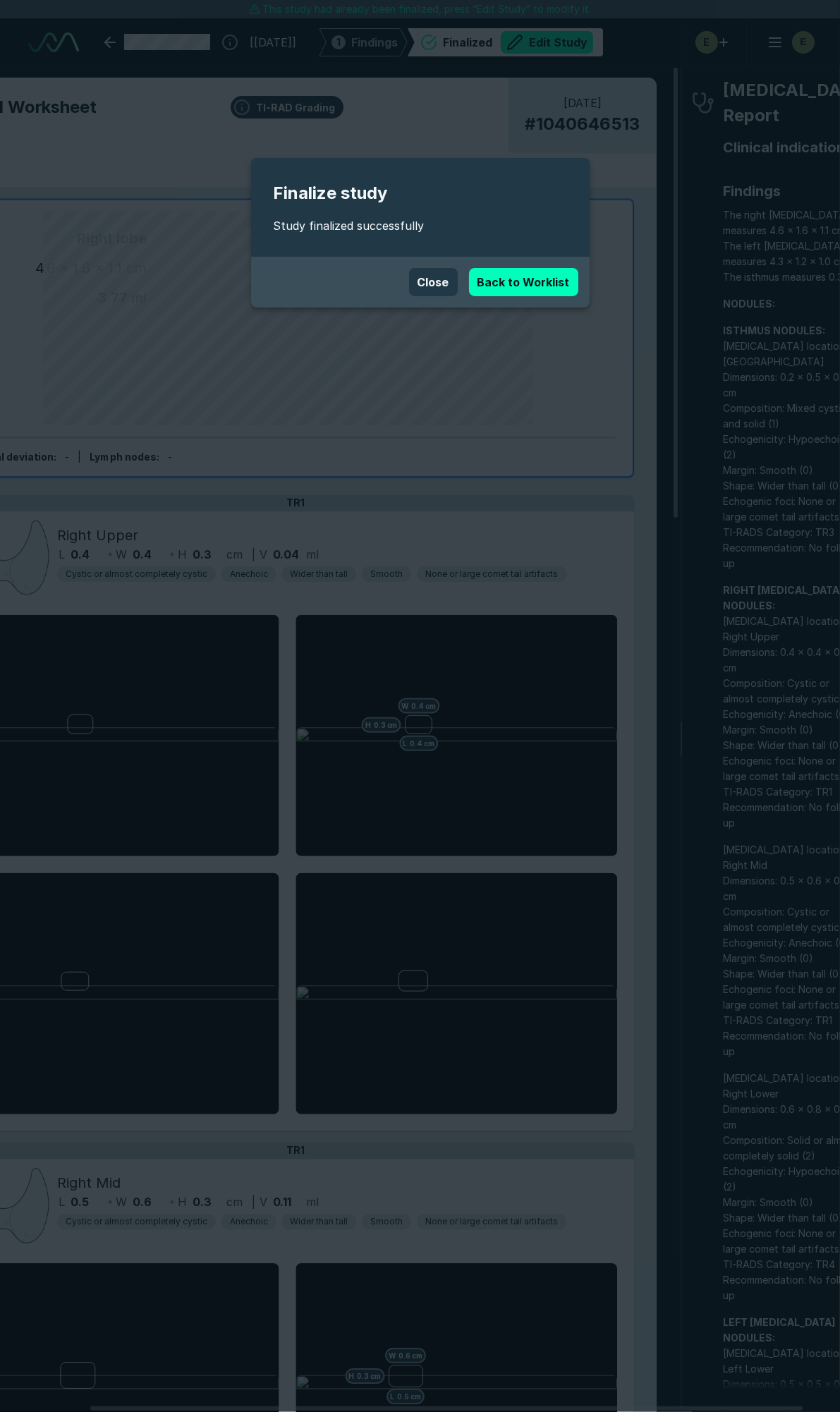
scroll to position [7838, 5592]
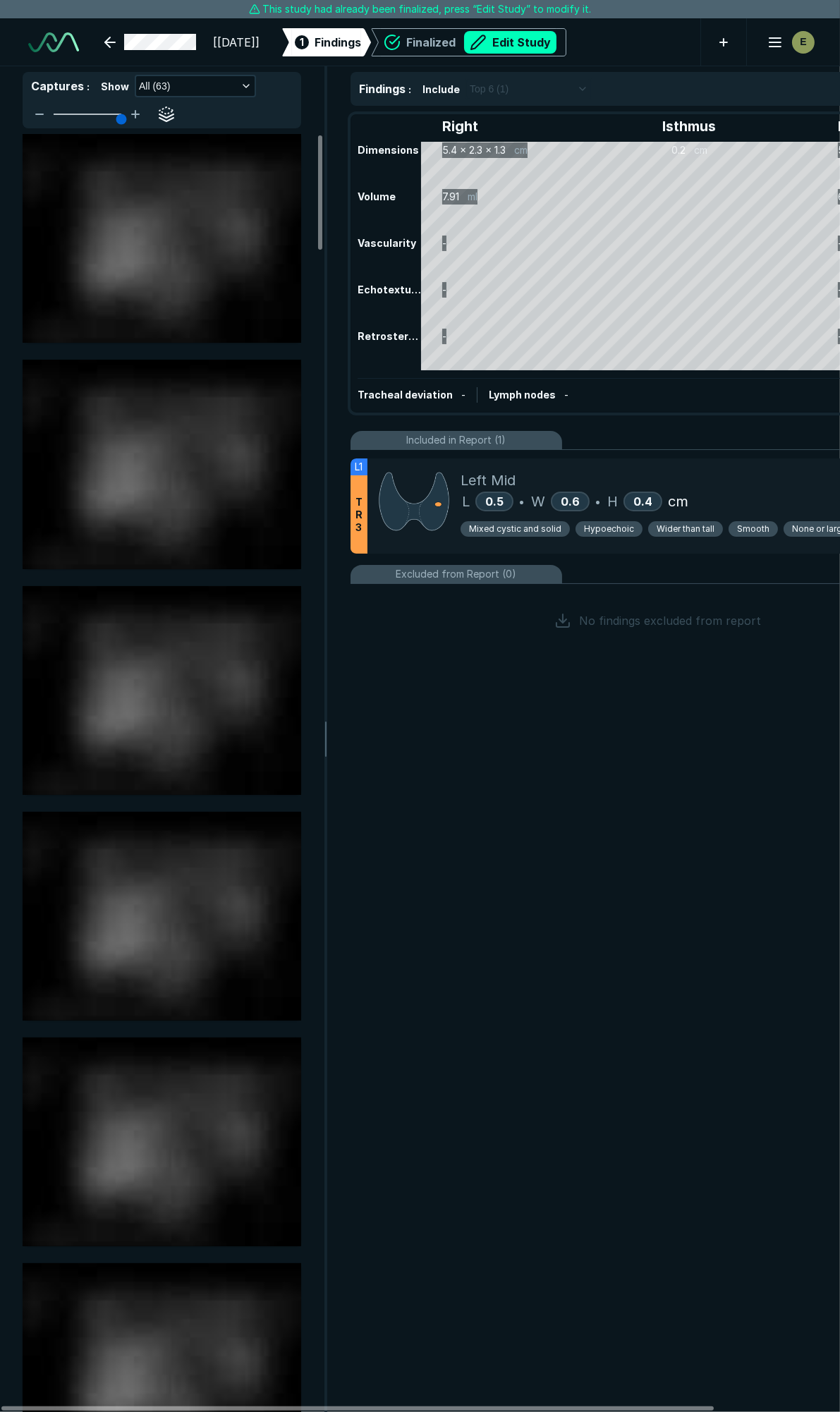
scroll to position [7838, 5592]
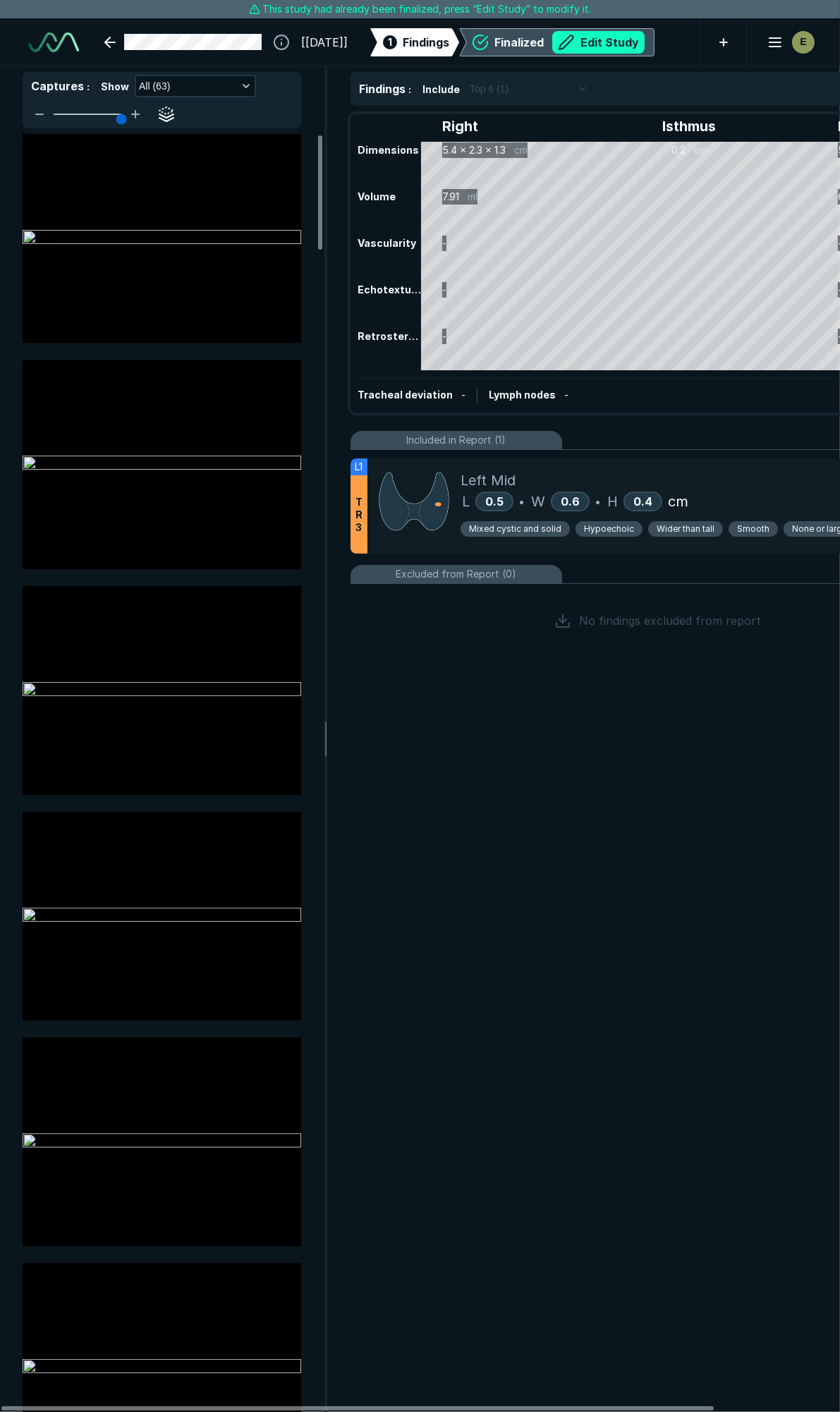
click at [603, 32] on button "Edit Study" at bounding box center [598, 42] width 92 height 23
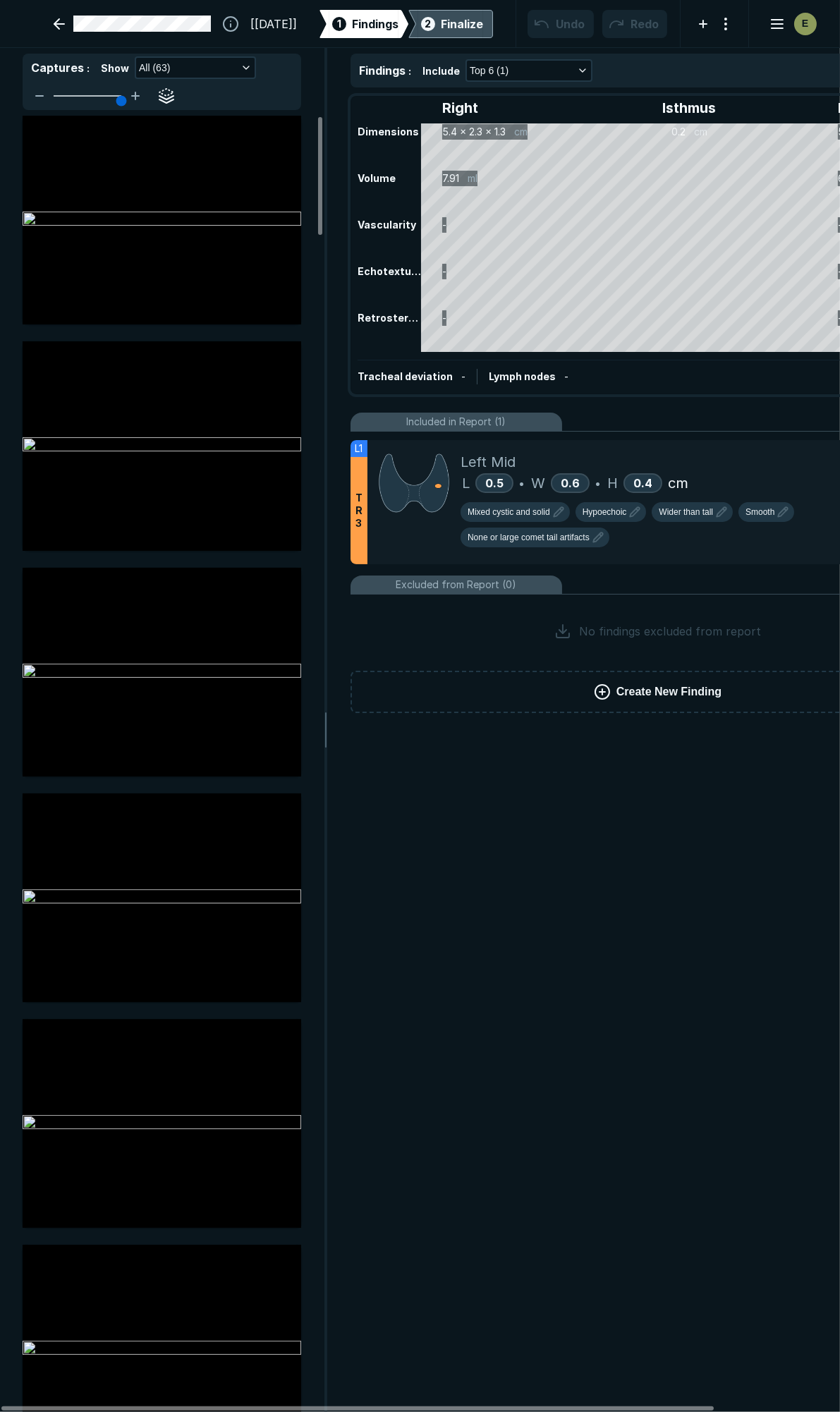
scroll to position [7921, 5592]
click at [612, 511] on span "Hypoechoic" at bounding box center [605, 512] width 45 height 13
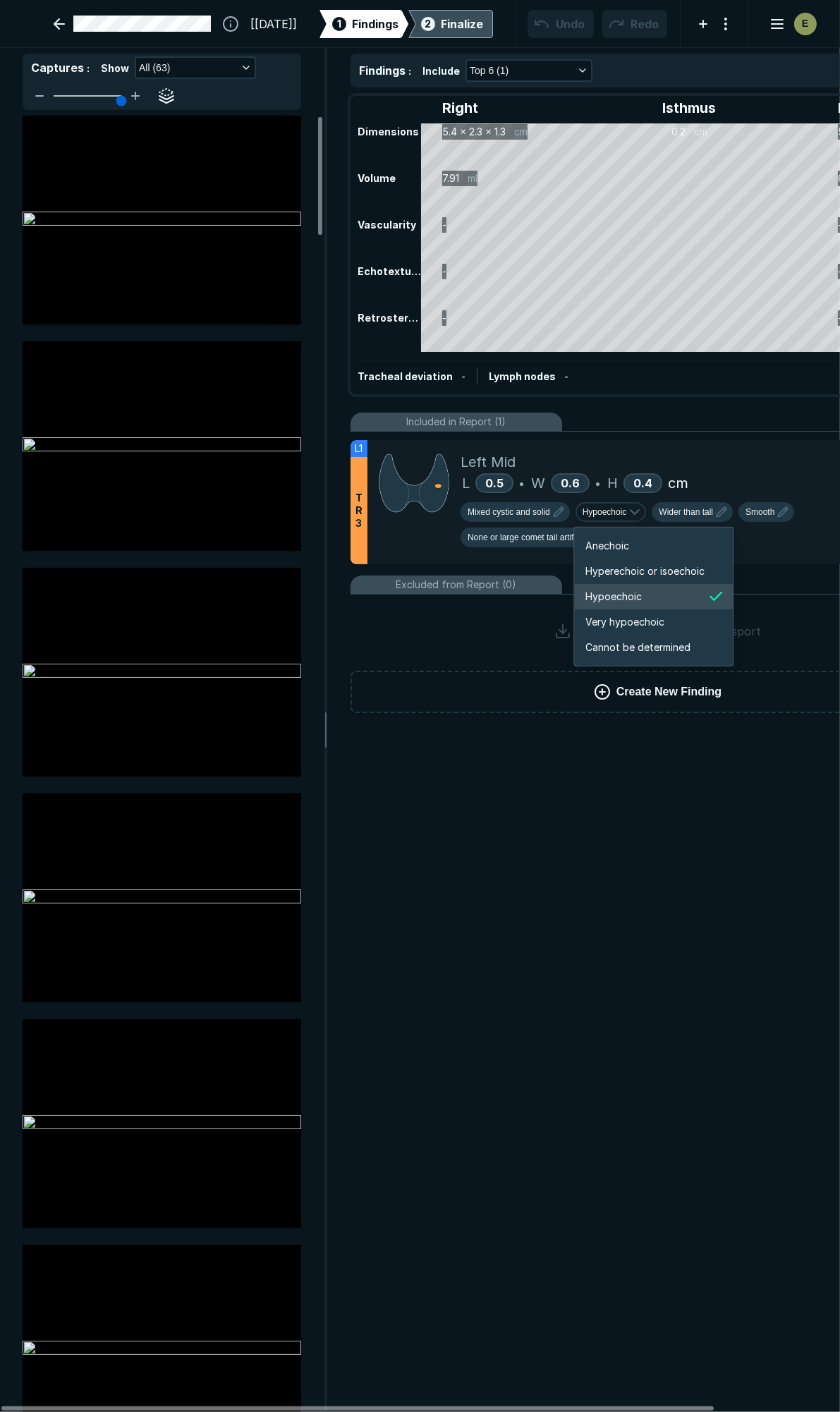
scroll to position [2353, 2527]
click at [622, 573] on span "Hyperechoic or isoechoic" at bounding box center [644, 571] width 119 height 15
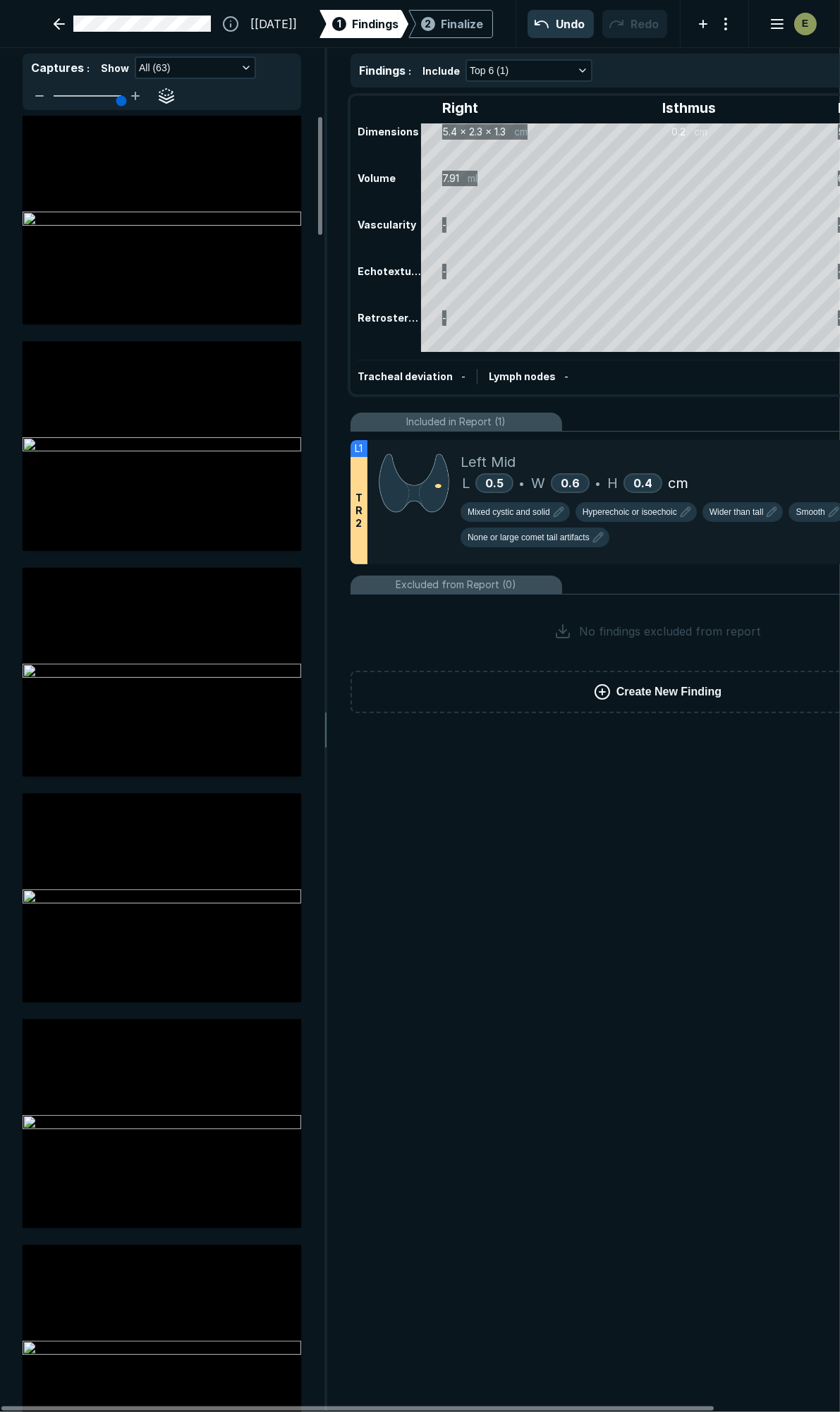
click at [454, 31] on div "2 Finalize" at bounding box center [451, 24] width 65 height 29
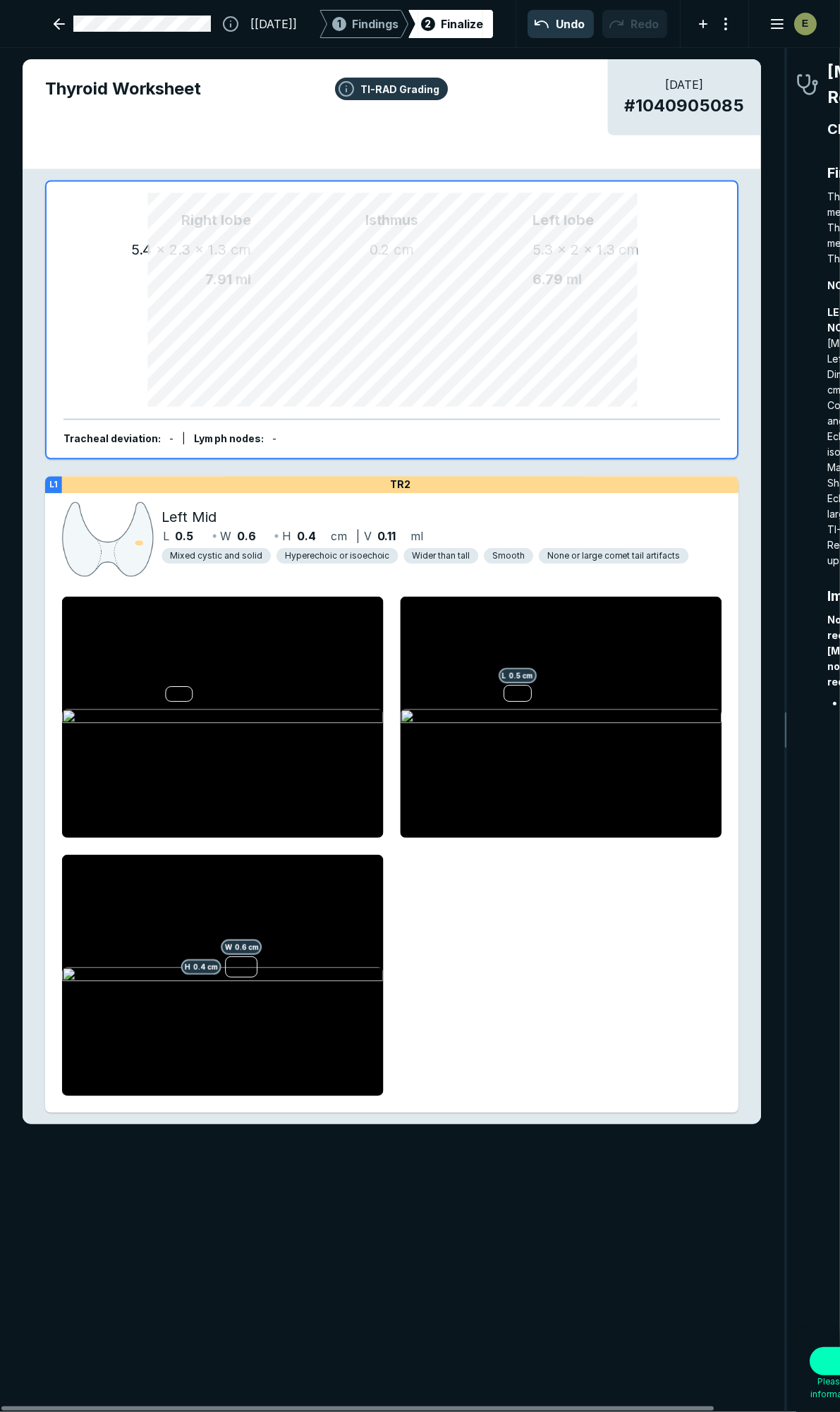
scroll to position [7870, 2549]
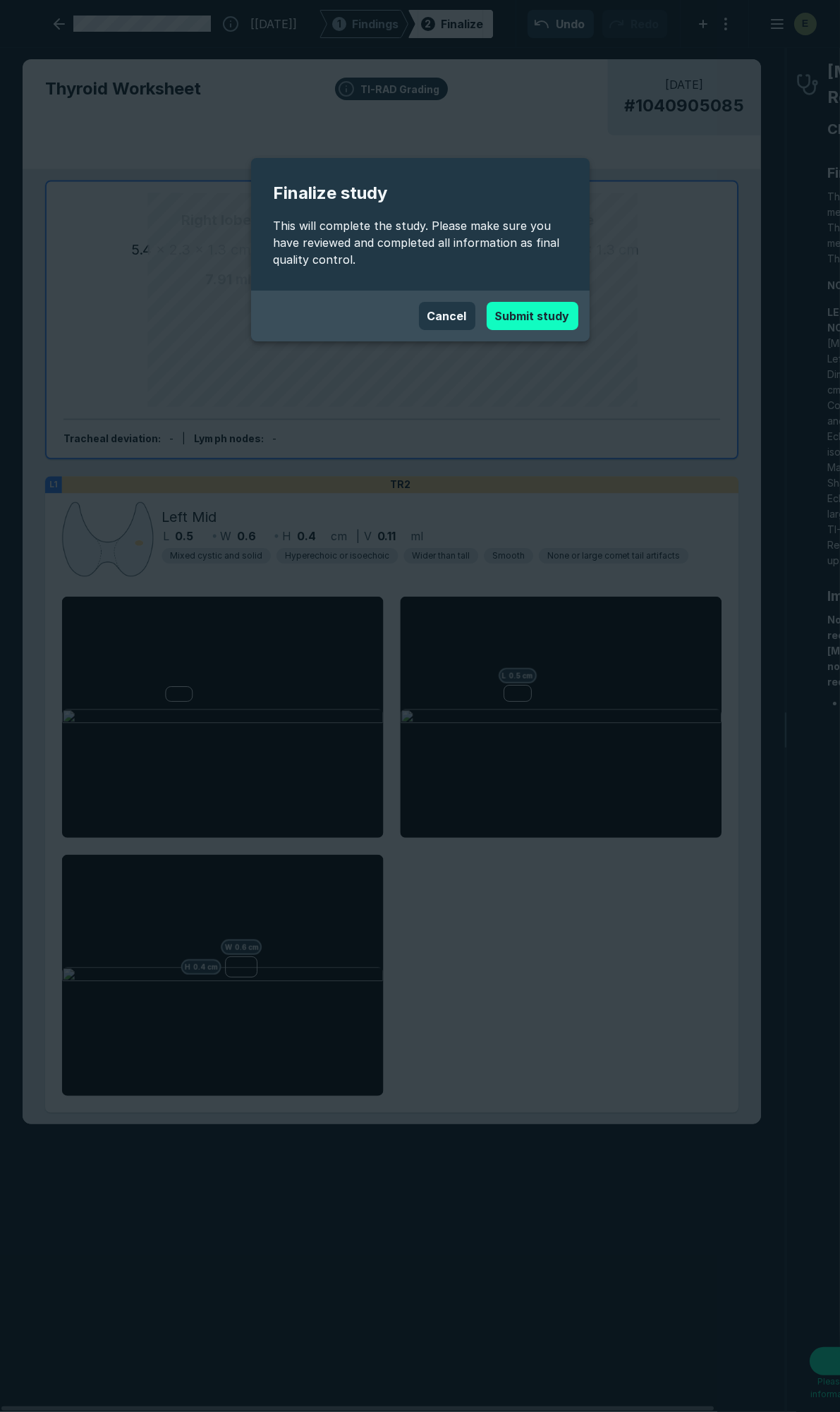
click at [531, 318] on button "Submit study" at bounding box center [532, 315] width 92 height 29
